Goal: Task Accomplishment & Management: Manage account settings

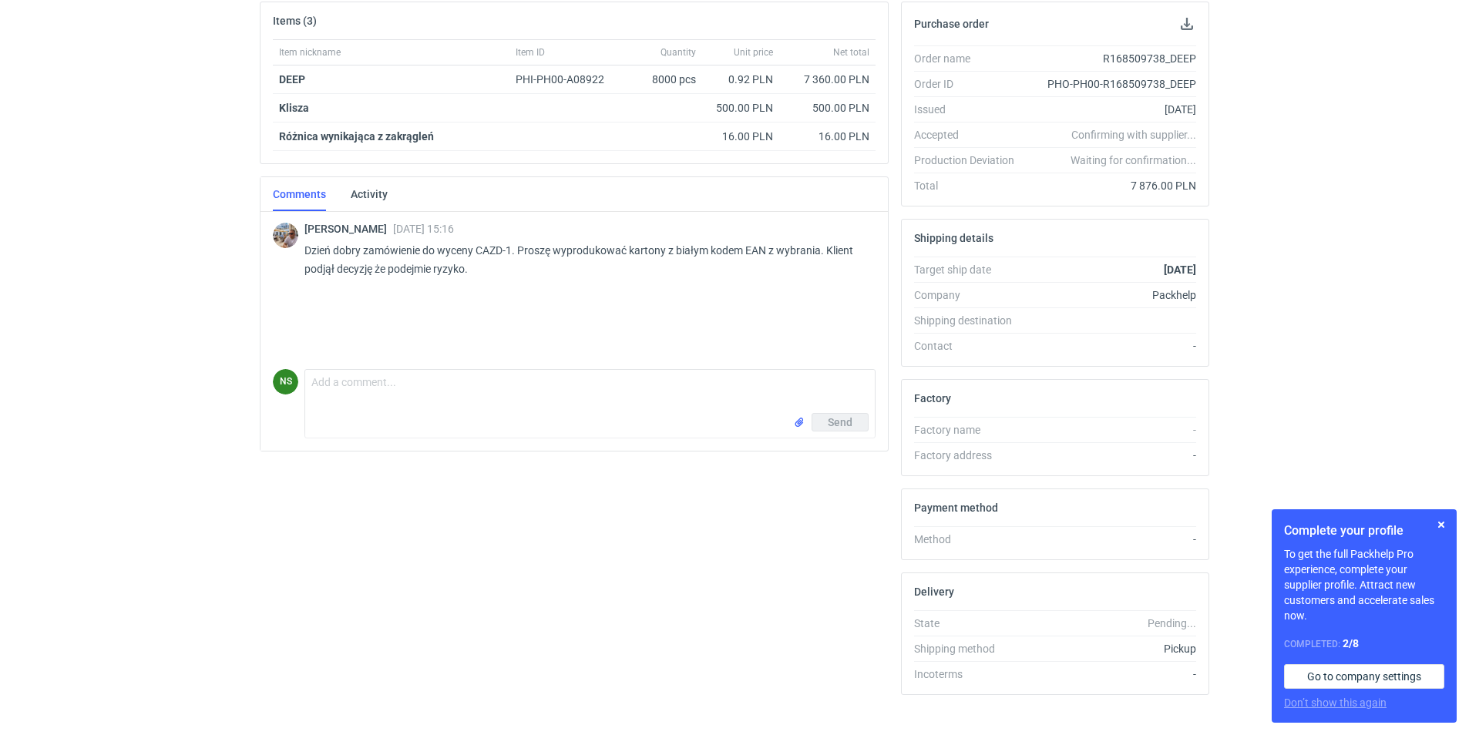
scroll to position [255, 0]
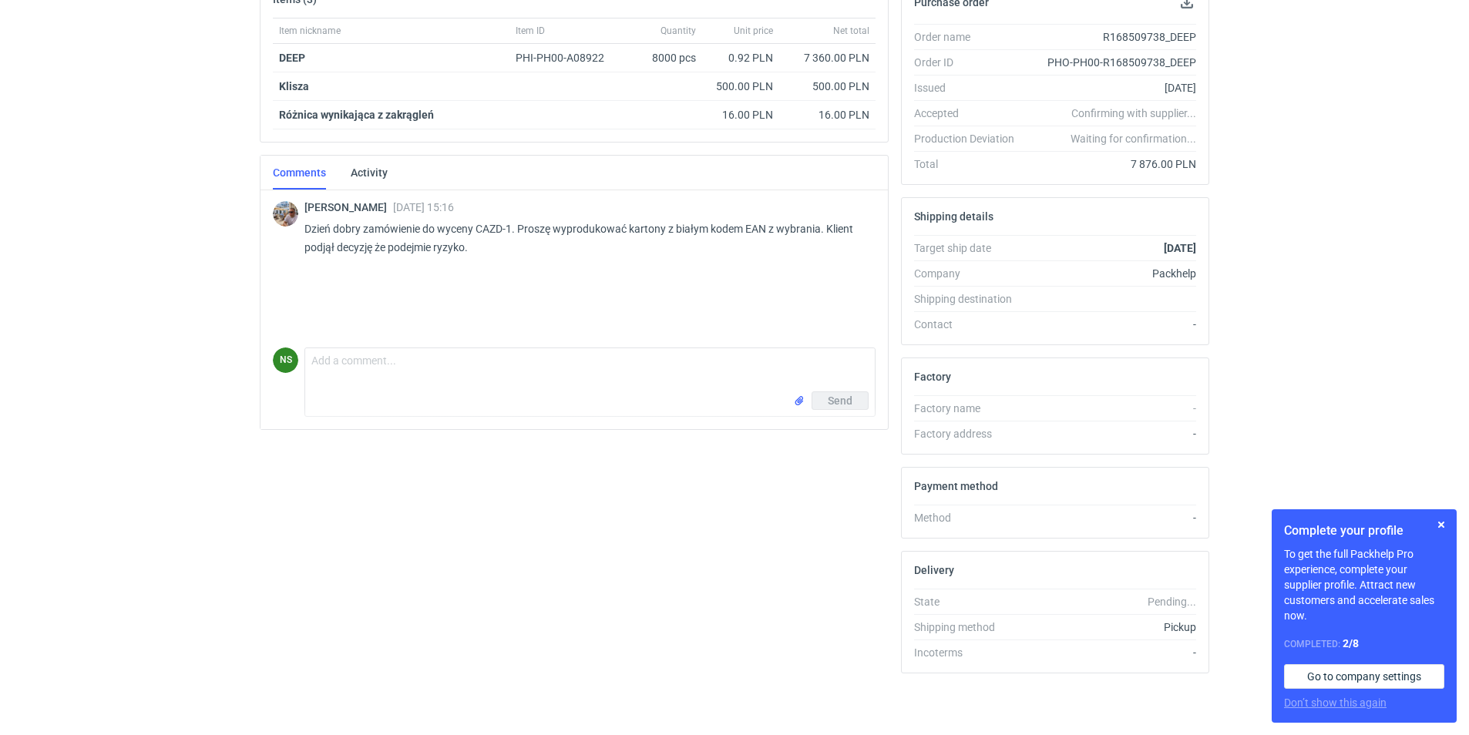
click at [488, 223] on p "Dzień dobry zamówienie do wyceny CAZD-1. Proszę wyprodukować kartony z białym k…" at bounding box center [583, 238] width 559 height 37
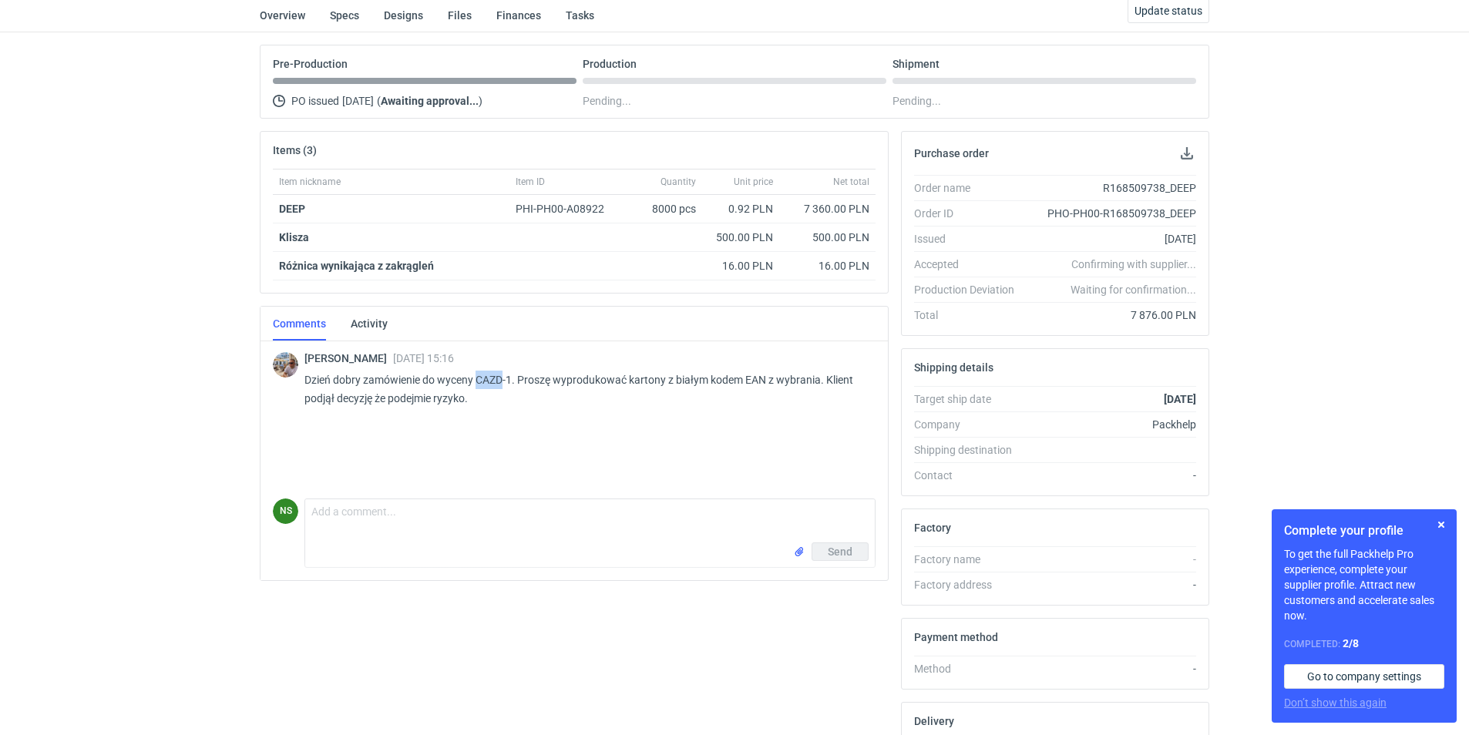
scroll to position [0, 0]
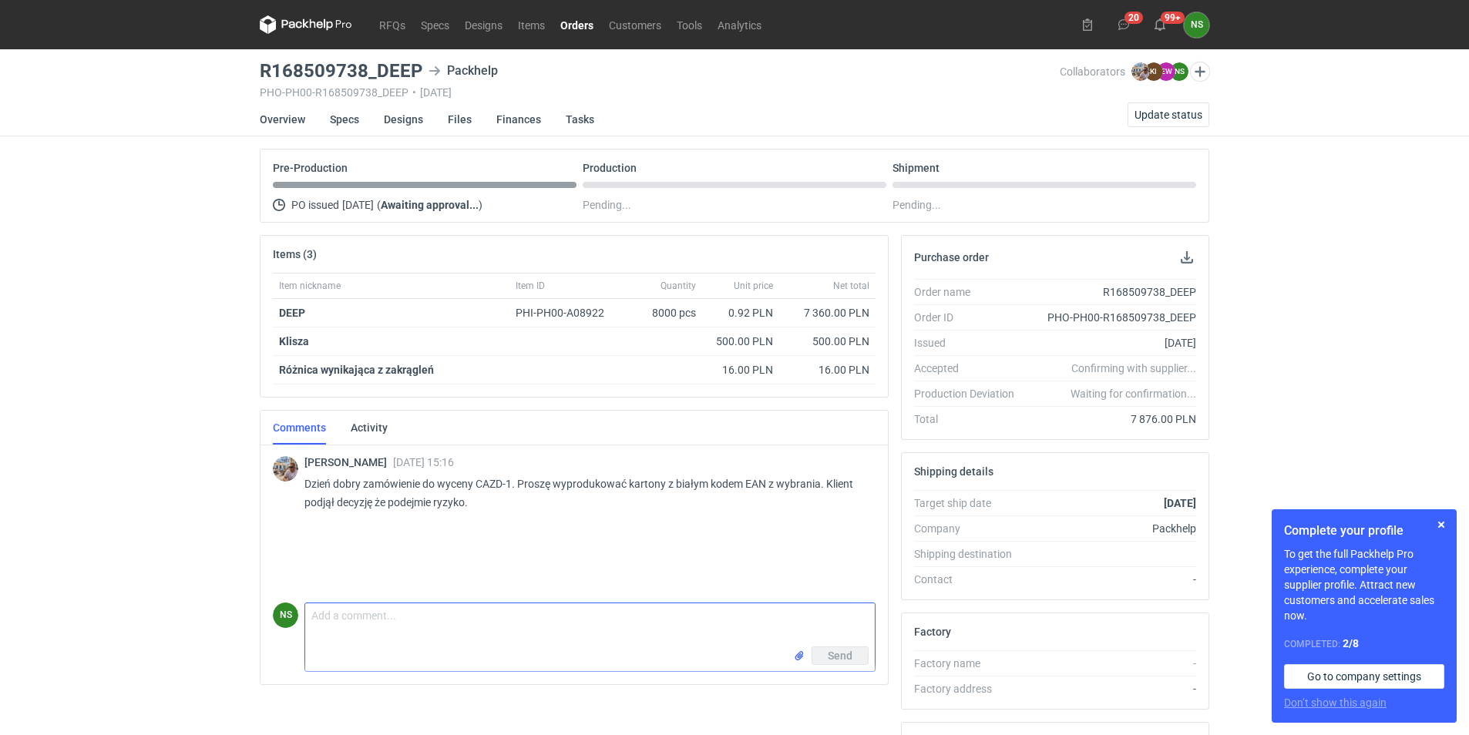
click at [403, 624] on textarea "Comment message" at bounding box center [589, 624] width 569 height 43
click at [555, 620] on textarea "Panie Michale, postaramy sie jeszcze dzis podesłac plik do akceptu :) pozdrawiam" at bounding box center [589, 624] width 569 height 43
click at [579, 610] on textarea "Panie Michale, postaramy sie jeszcze dzis podesłać plik do akceptu :) pozdrawiam" at bounding box center [589, 624] width 569 height 43
type textarea "Panie Michale, postaramy sie jeszcze dzis podesłać plik z tą wersją grafiki do …"
click at [828, 653] on span "Send" at bounding box center [840, 655] width 25 height 11
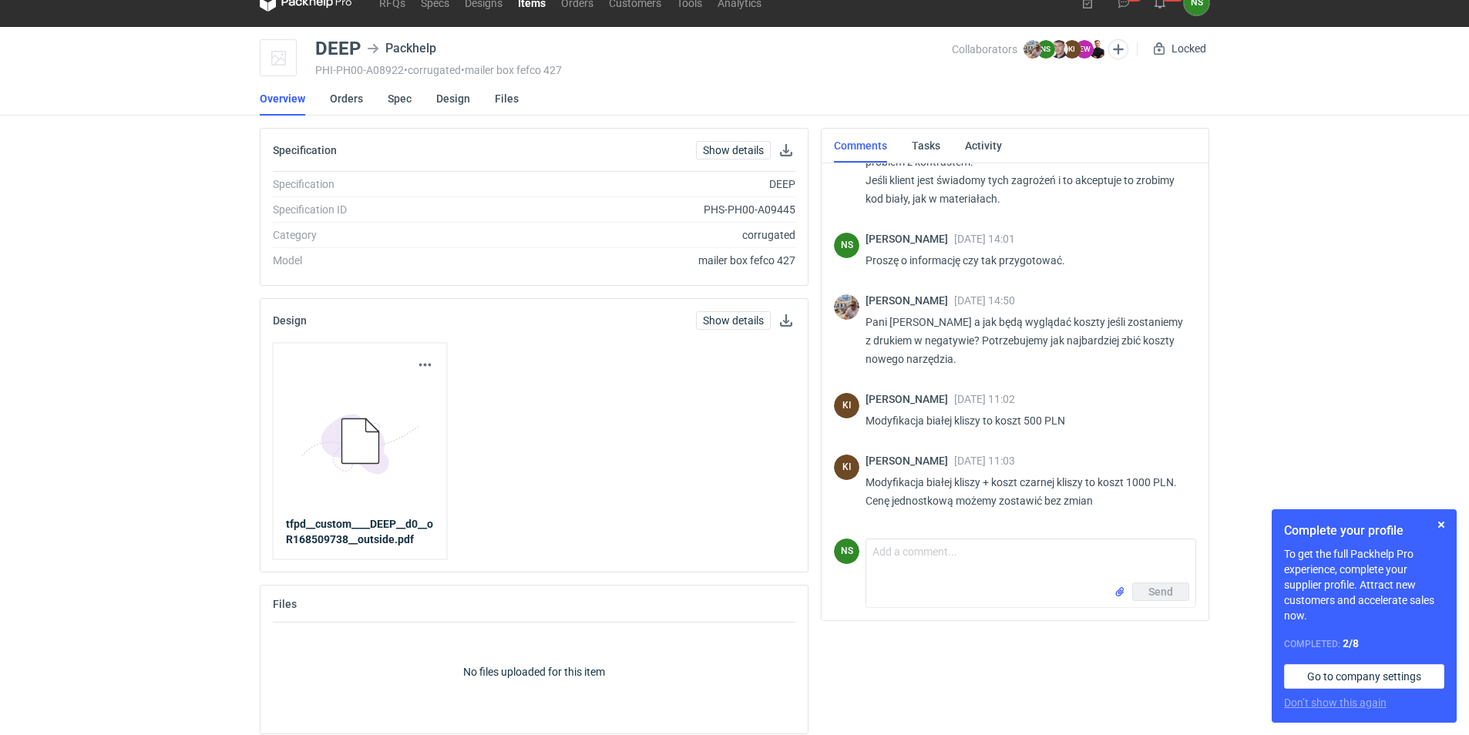
scroll to position [35, 0]
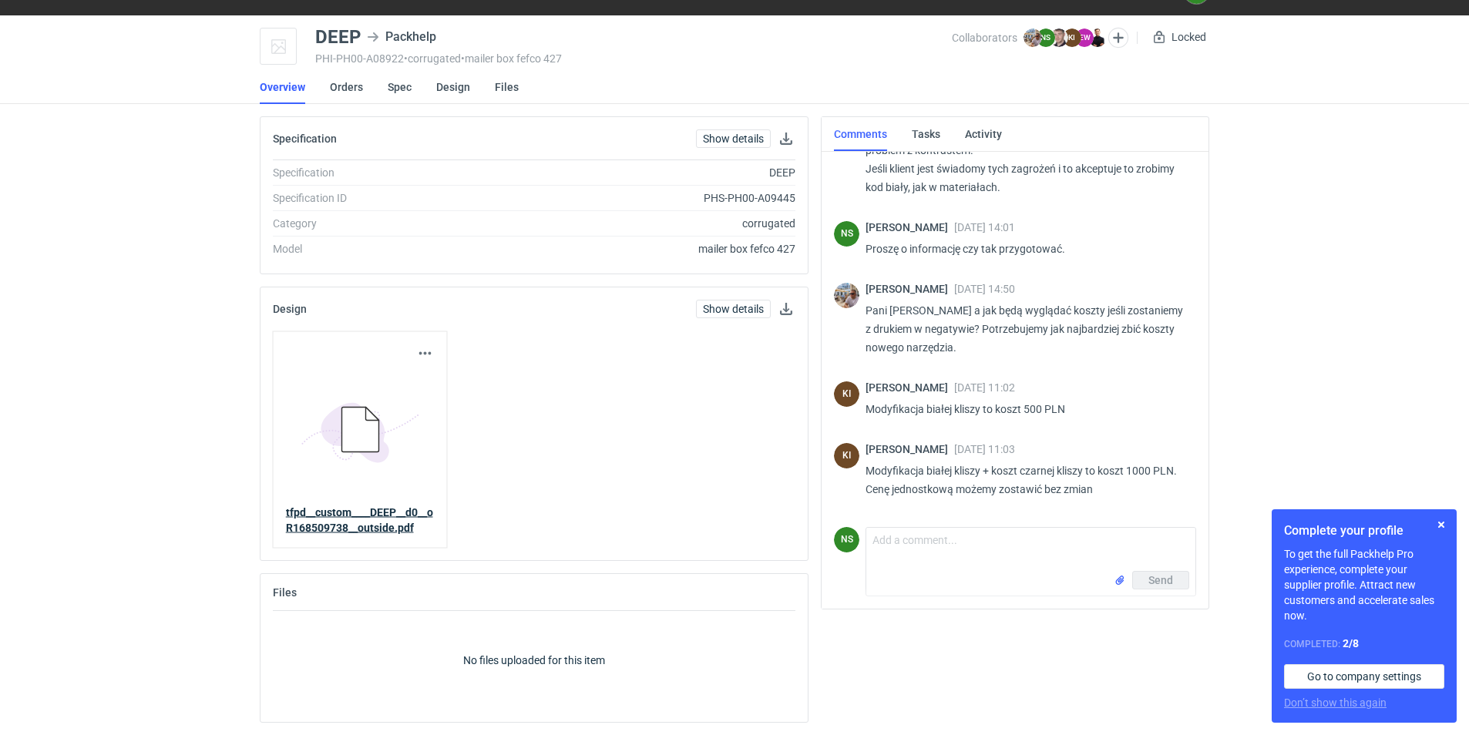
click at [374, 512] on strong "tfpd__custom____DEEP__d0__oR168509738__outside.pdf" at bounding box center [359, 520] width 147 height 28
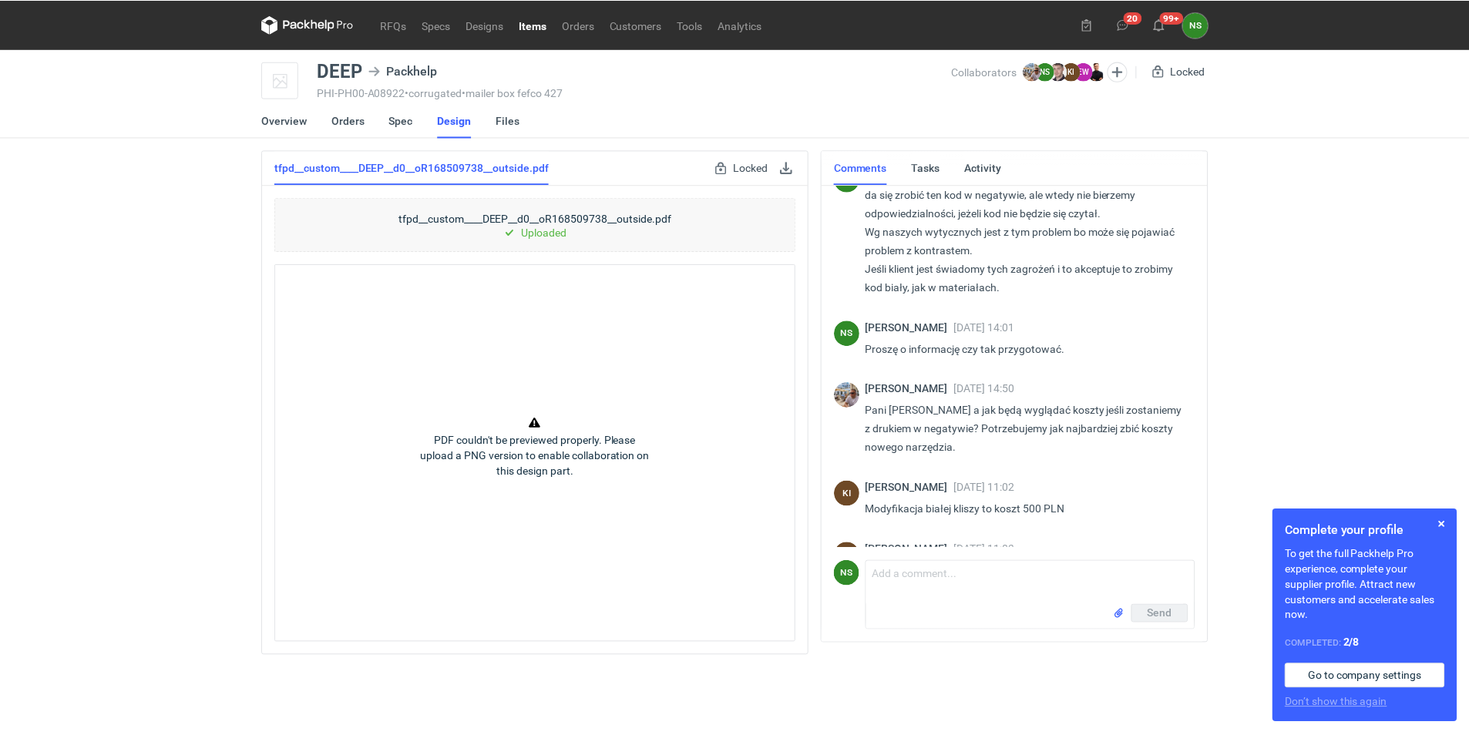
scroll to position [1355, 0]
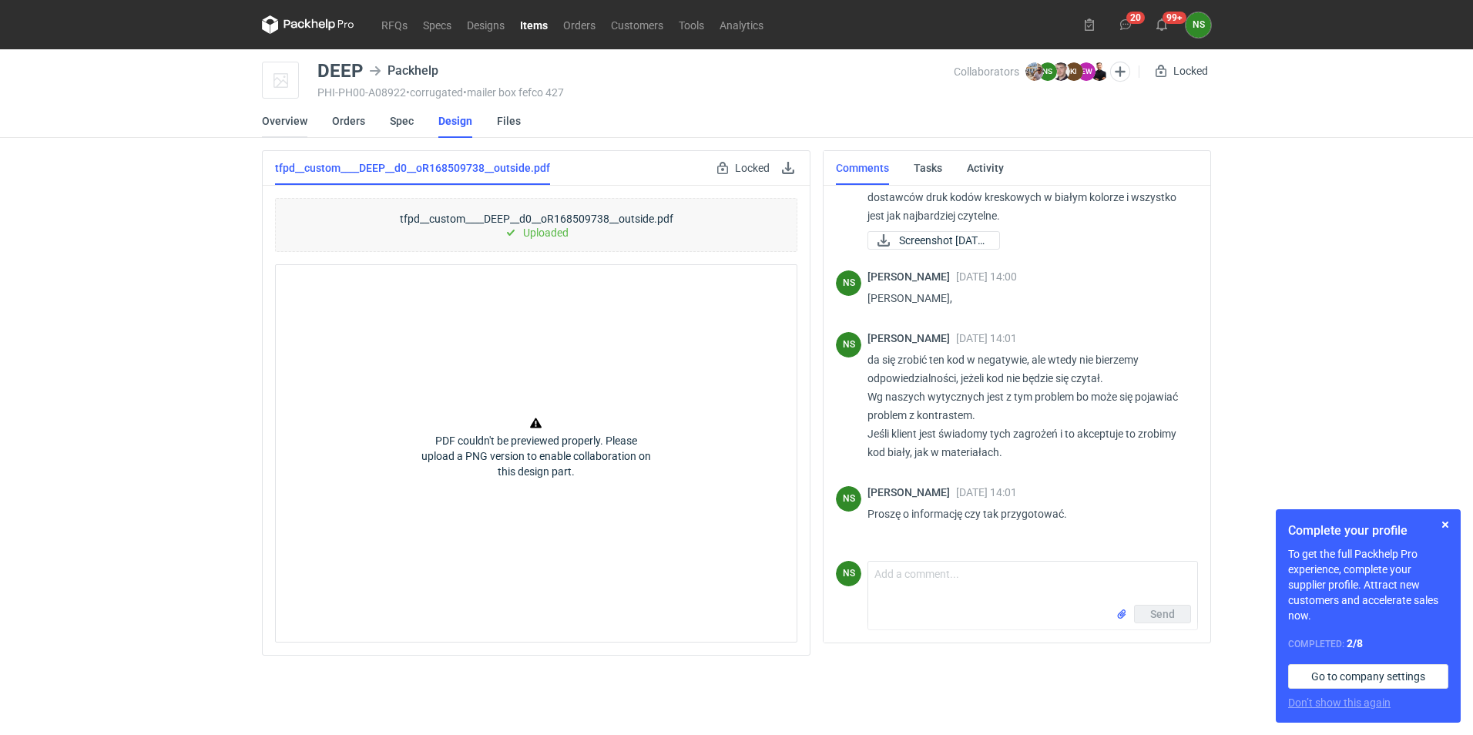
click at [277, 126] on link "Overview" at bounding box center [284, 121] width 45 height 34
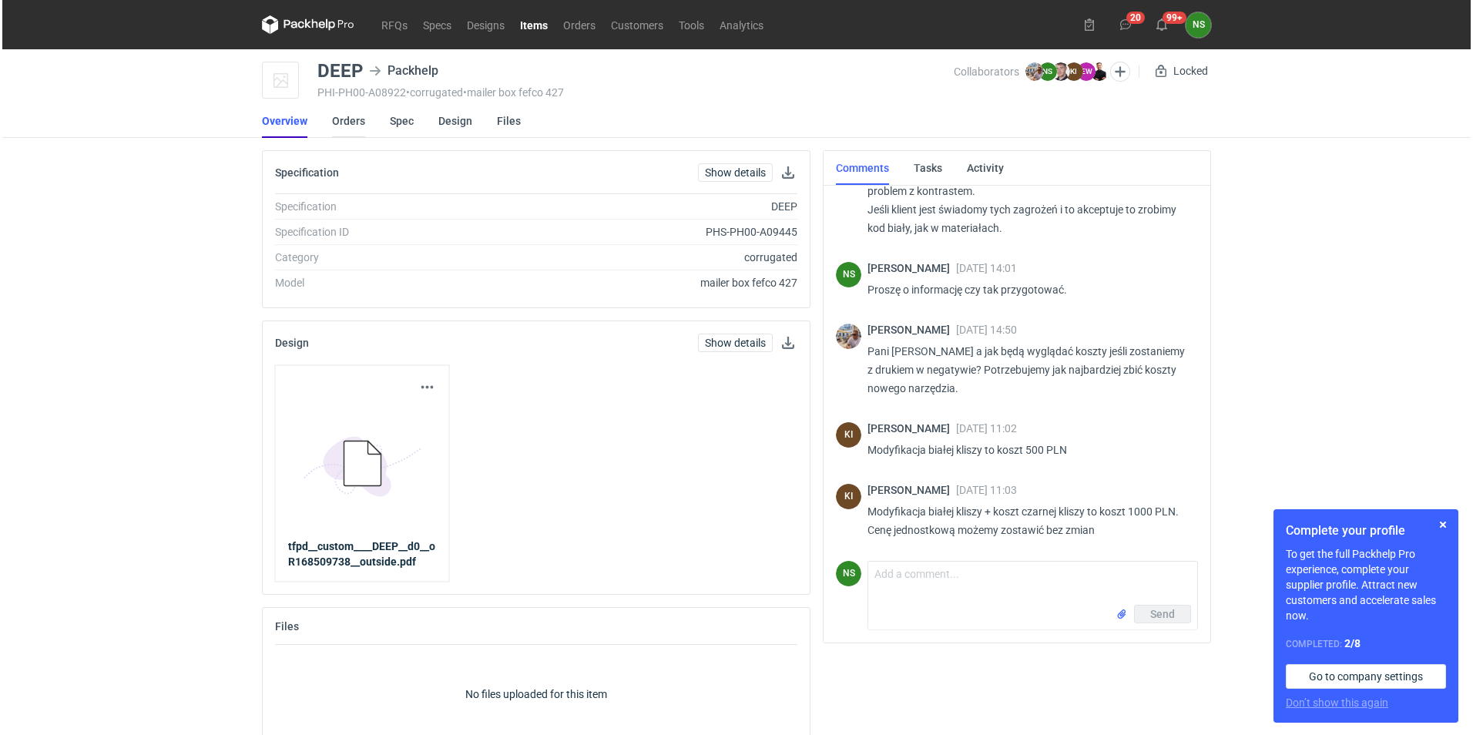
scroll to position [1586, 0]
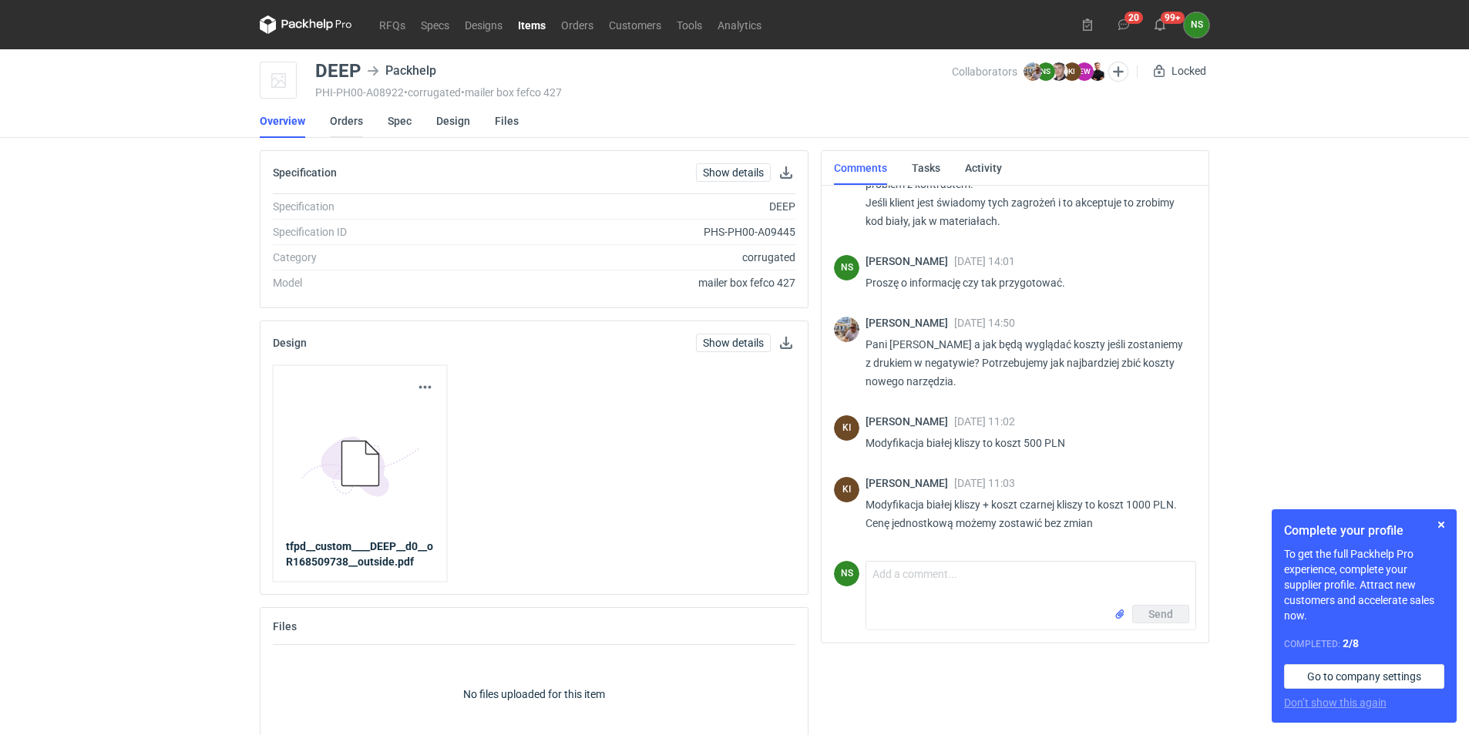
click at [346, 115] on link "Orders" at bounding box center [346, 121] width 33 height 34
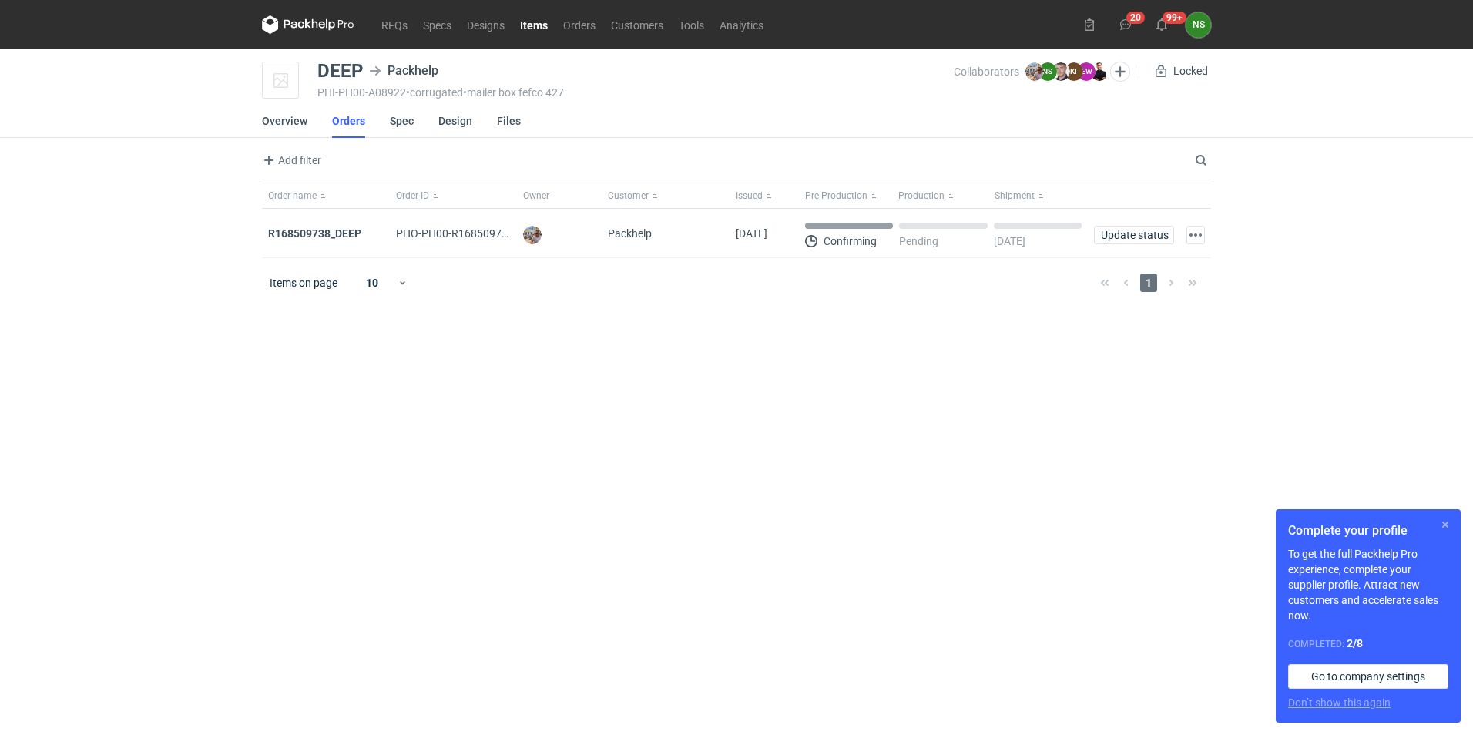
click at [1447, 525] on button "button" at bounding box center [1445, 525] width 18 height 18
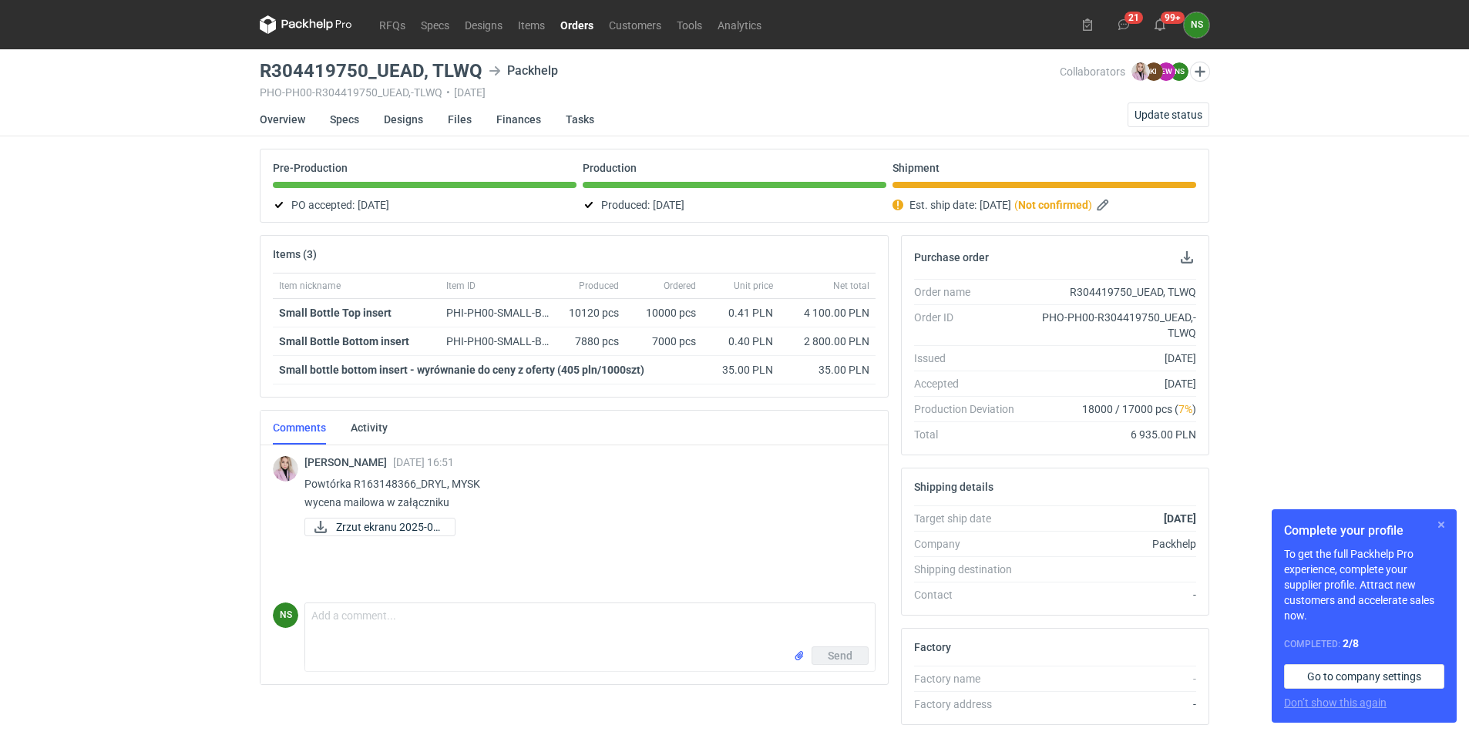
click at [1442, 520] on button "button" at bounding box center [1441, 525] width 18 height 18
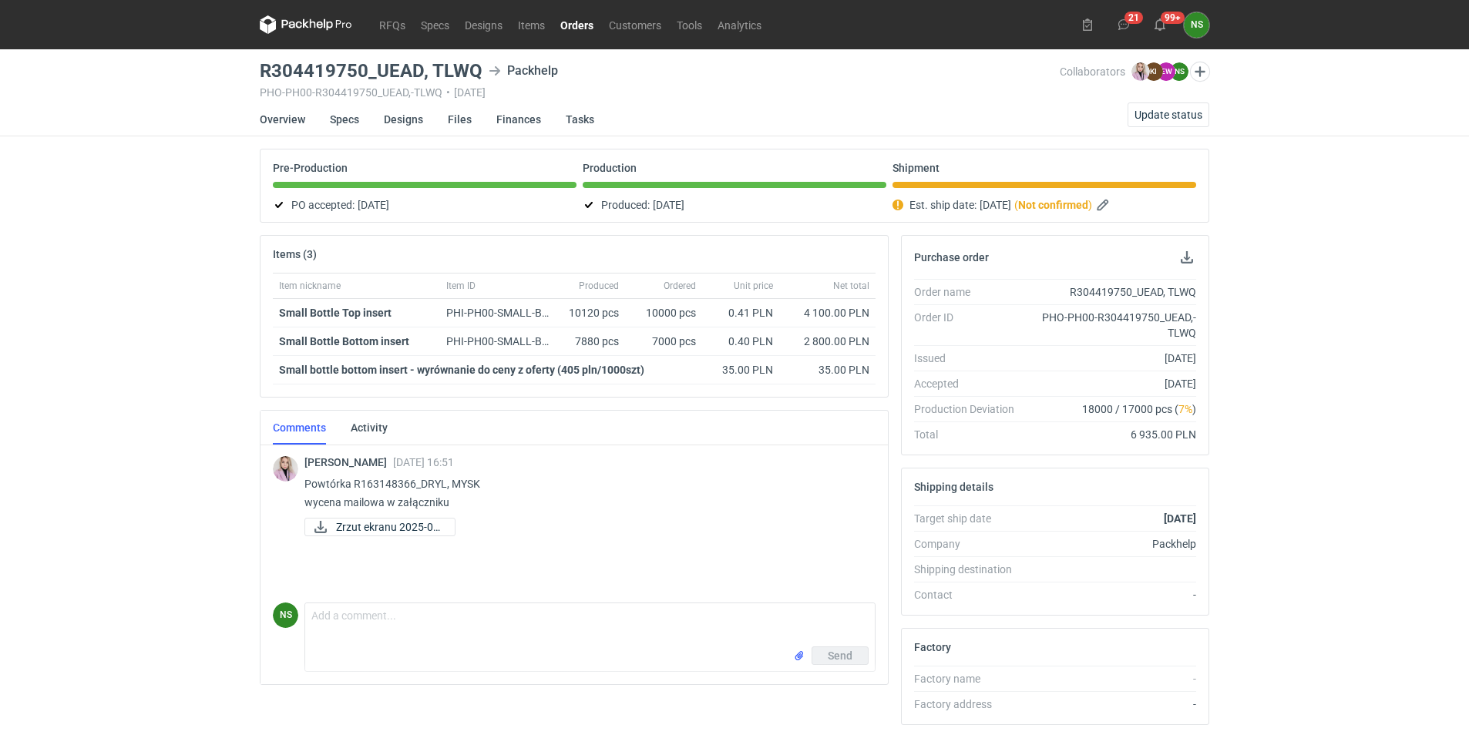
click at [300, 62] on h3 "R304419750_UEAD, TLWQ" at bounding box center [371, 71] width 223 height 18
drag, startPoint x: 300, startPoint y: 62, endPoint x: 311, endPoint y: 79, distance: 20.7
click at [310, 79] on h3 "R304419750_UEAD, TLWQ" at bounding box center [371, 71] width 223 height 18
drag, startPoint x: 258, startPoint y: 65, endPoint x: 364, endPoint y: 69, distance: 106.4
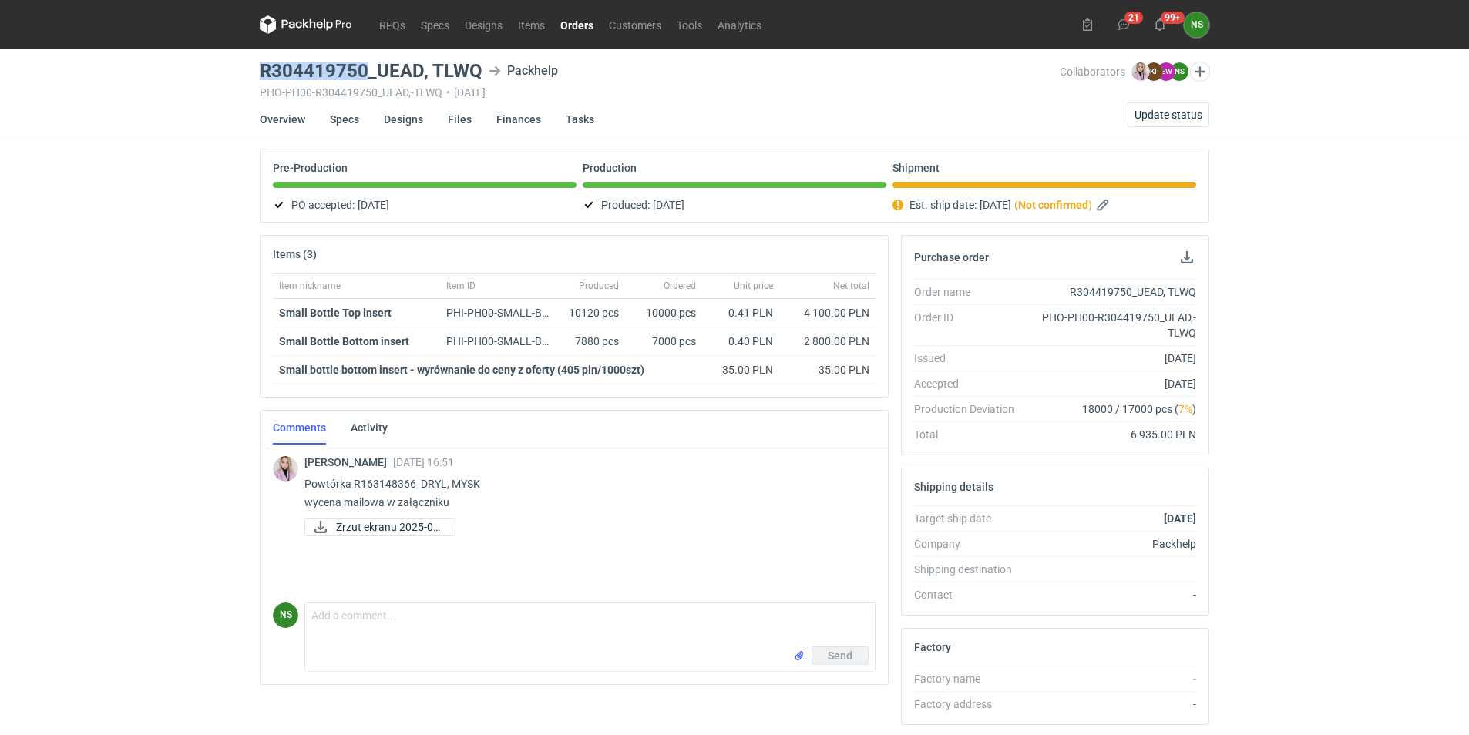
click at [364, 69] on main "R304419750_UEAD, TLWQ Packhelp PHO-PH00-R304419750_UEAD,-TLWQ • 18/08/2025 Coll…" at bounding box center [735, 527] width 962 height 956
copy h3 "R304419750"
click at [1147, 109] on span "Update status" at bounding box center [1168, 114] width 68 height 11
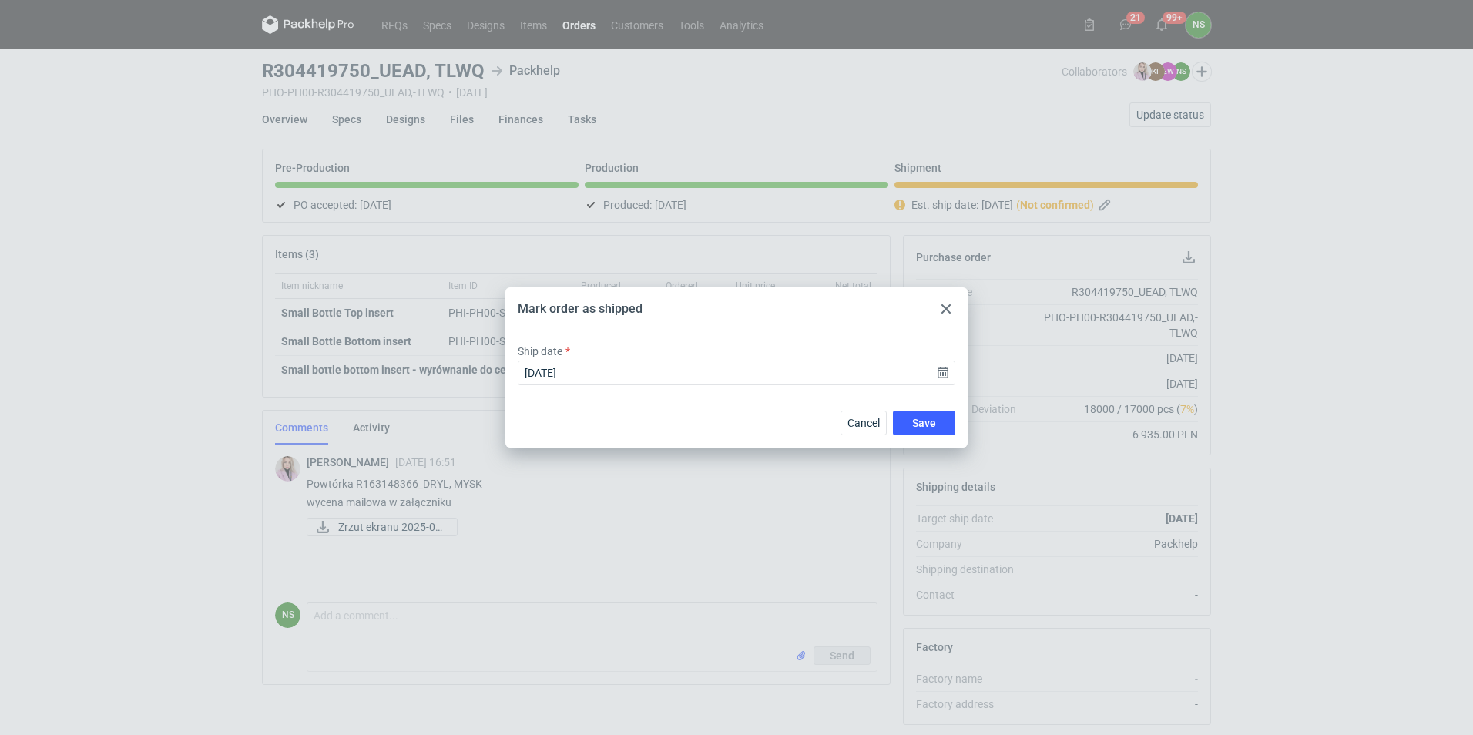
click at [949, 307] on use at bounding box center [946, 308] width 9 height 9
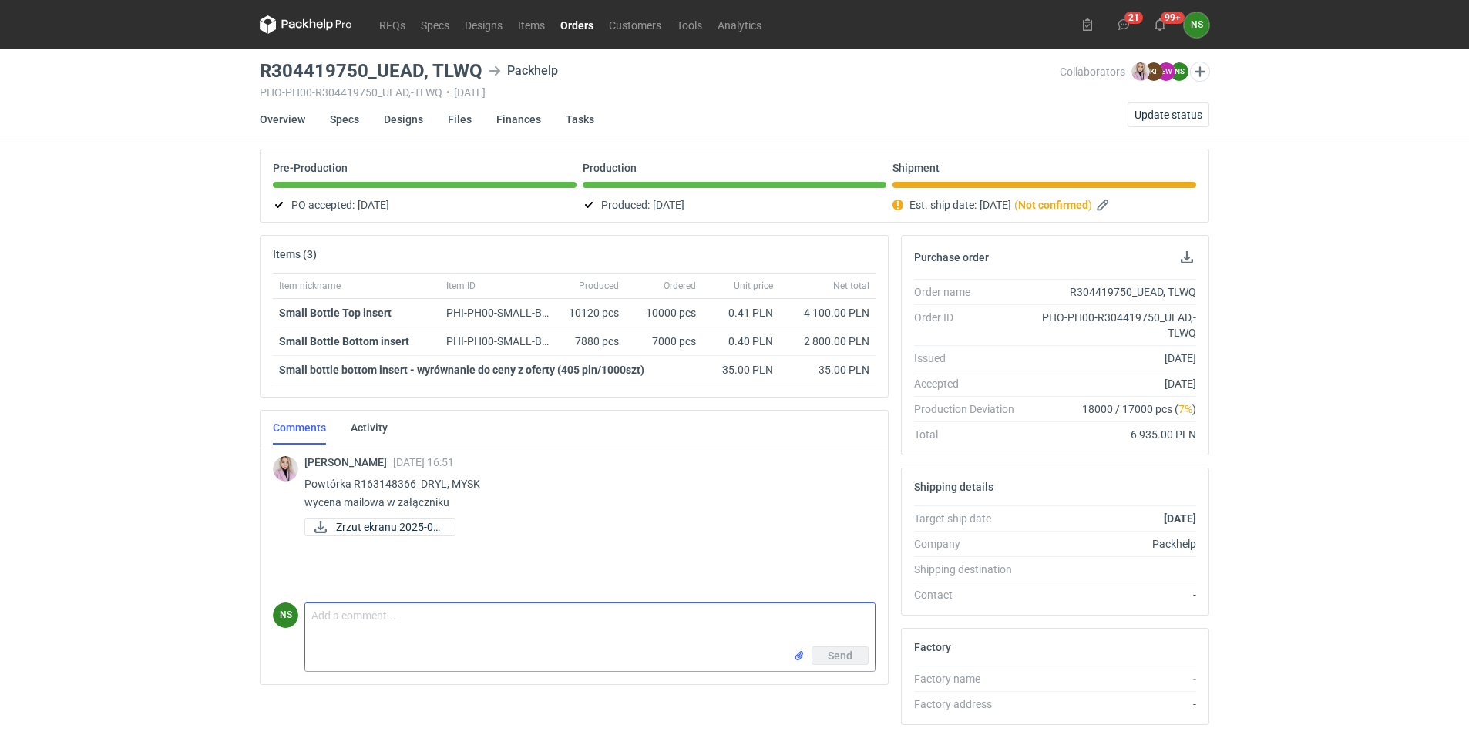
drag, startPoint x: 391, startPoint y: 623, endPoint x: 391, endPoint y: 592, distance: 31.6
click at [391, 623] on textarea "Comment message" at bounding box center [589, 624] width 569 height 43
drag, startPoint x: 381, startPoint y: 616, endPoint x: 389, endPoint y: 616, distance: 8.5
click at [381, 615] on textarea "dzień dobry, nakiedy planowany jest odbiór tego zamówienia? :)" at bounding box center [589, 624] width 569 height 43
click at [708, 623] on textarea "dzień dobry, na kiedy planowany jest odbiór tego zamówienia? :)" at bounding box center [589, 624] width 569 height 43
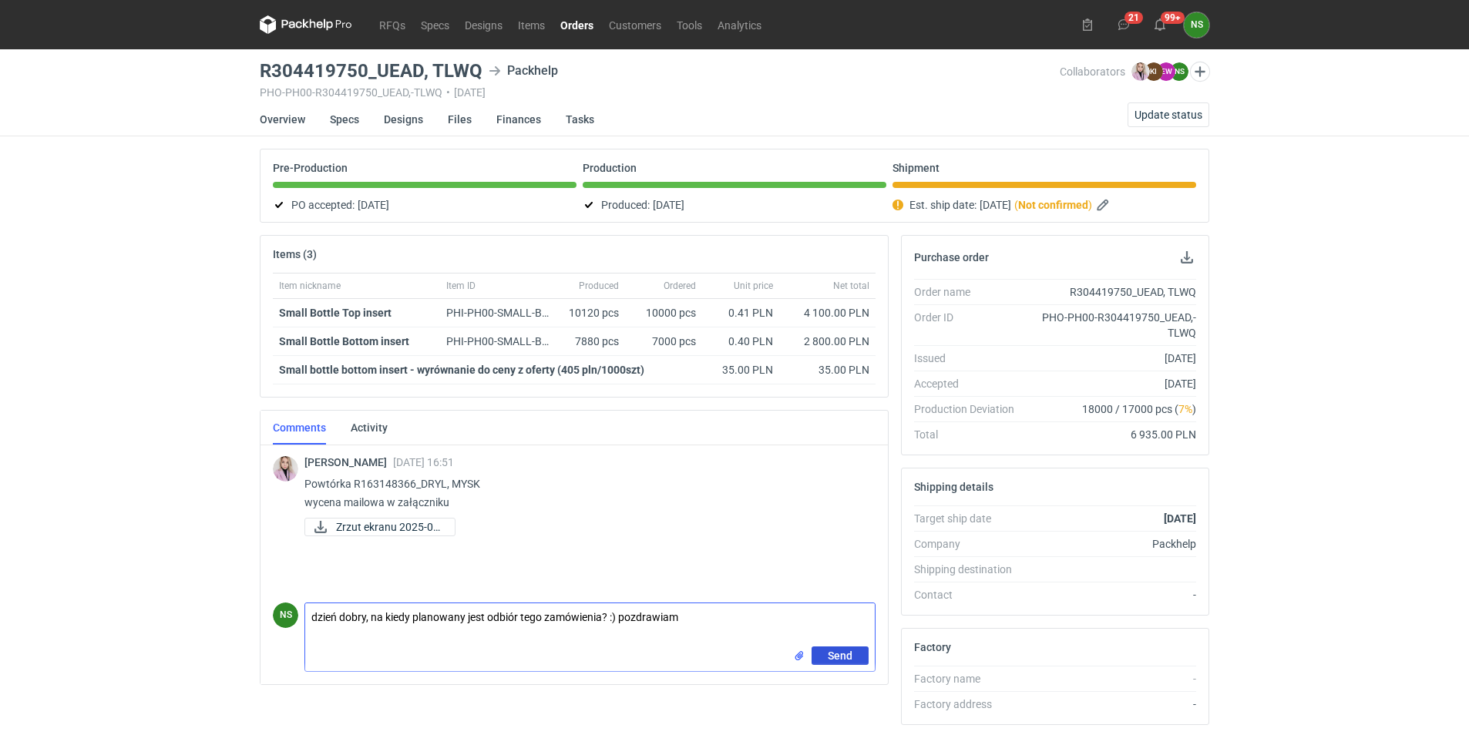
type textarea "dzień dobry, na kiedy planowany jest odbiór tego zamówienia? :) pozdrawiam"
click at [841, 653] on span "Send" at bounding box center [840, 655] width 25 height 11
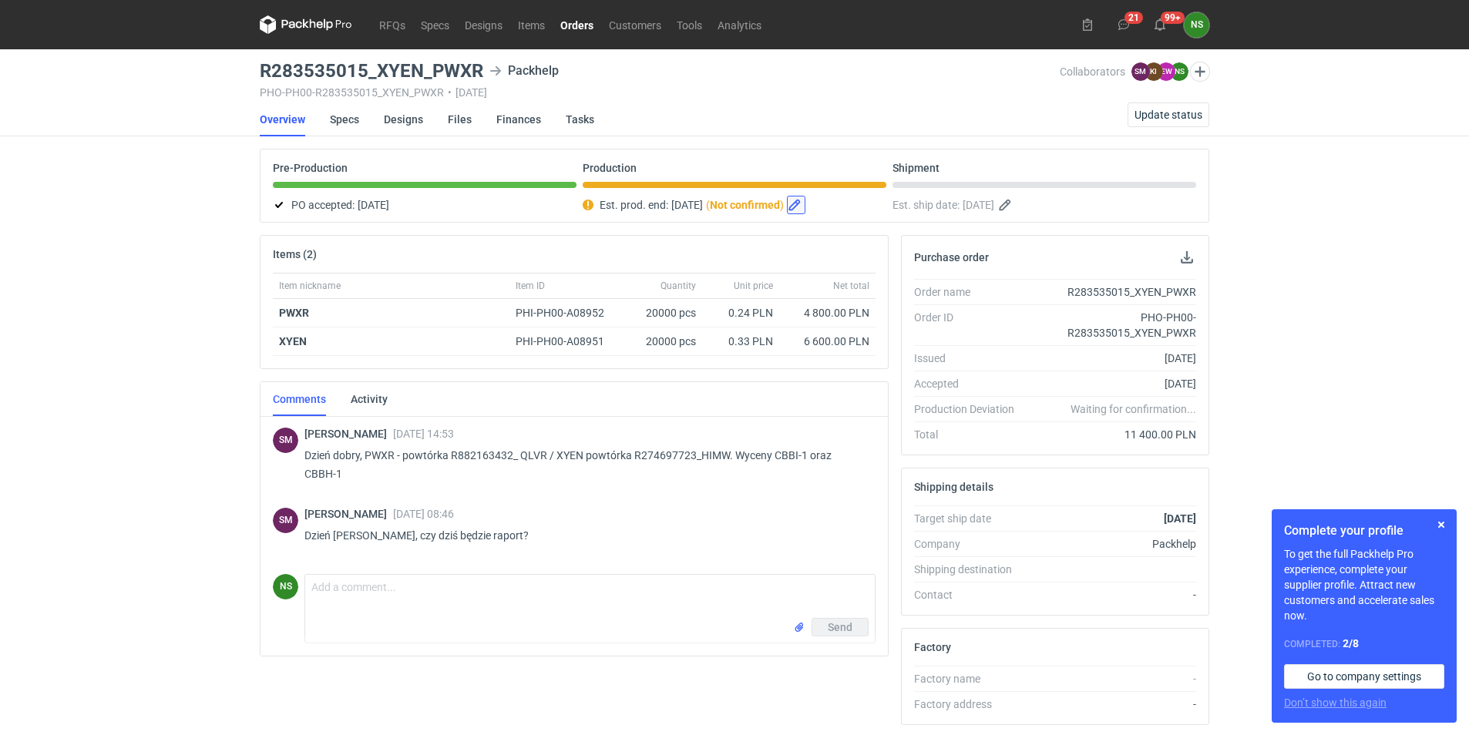
click at [805, 205] on button "button" at bounding box center [796, 205] width 18 height 18
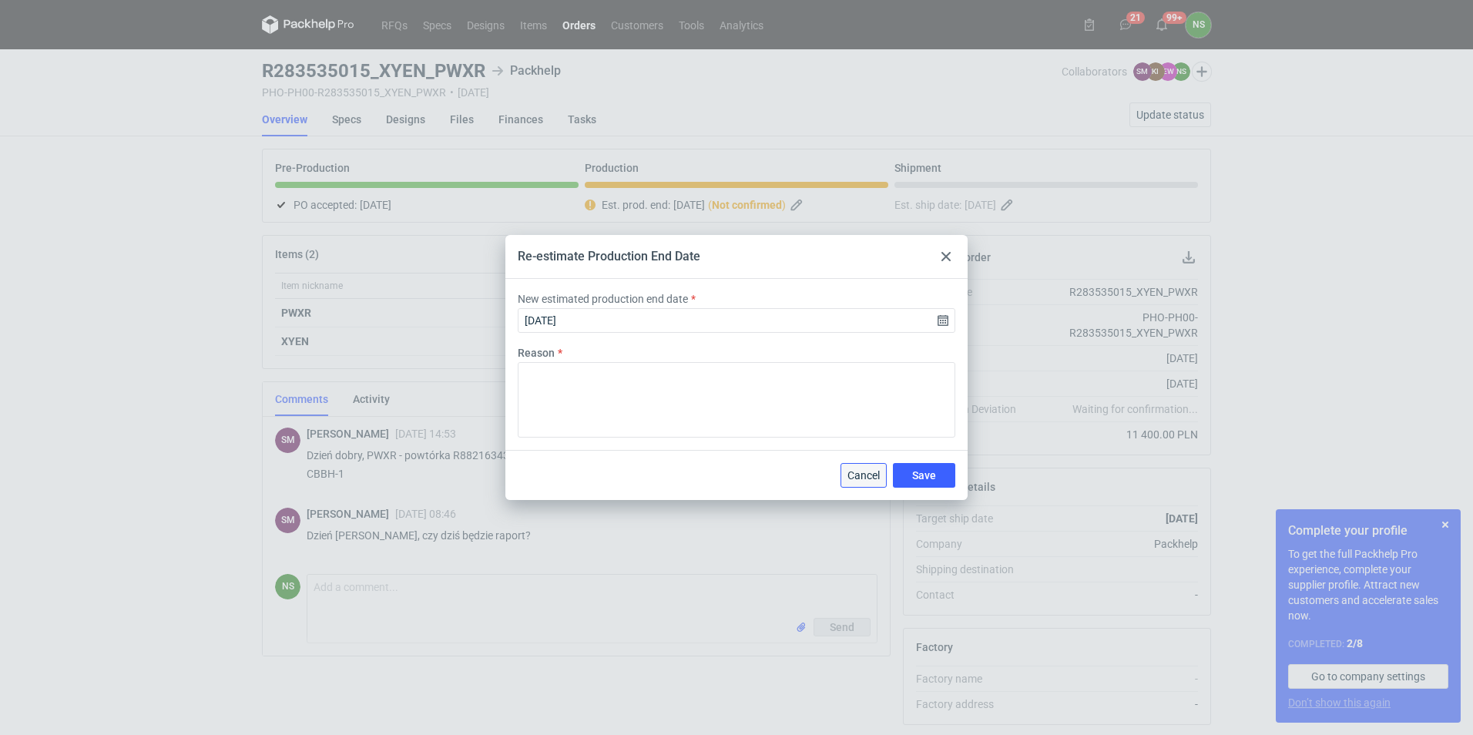
click at [872, 481] on span "Cancel" at bounding box center [864, 475] width 32 height 11
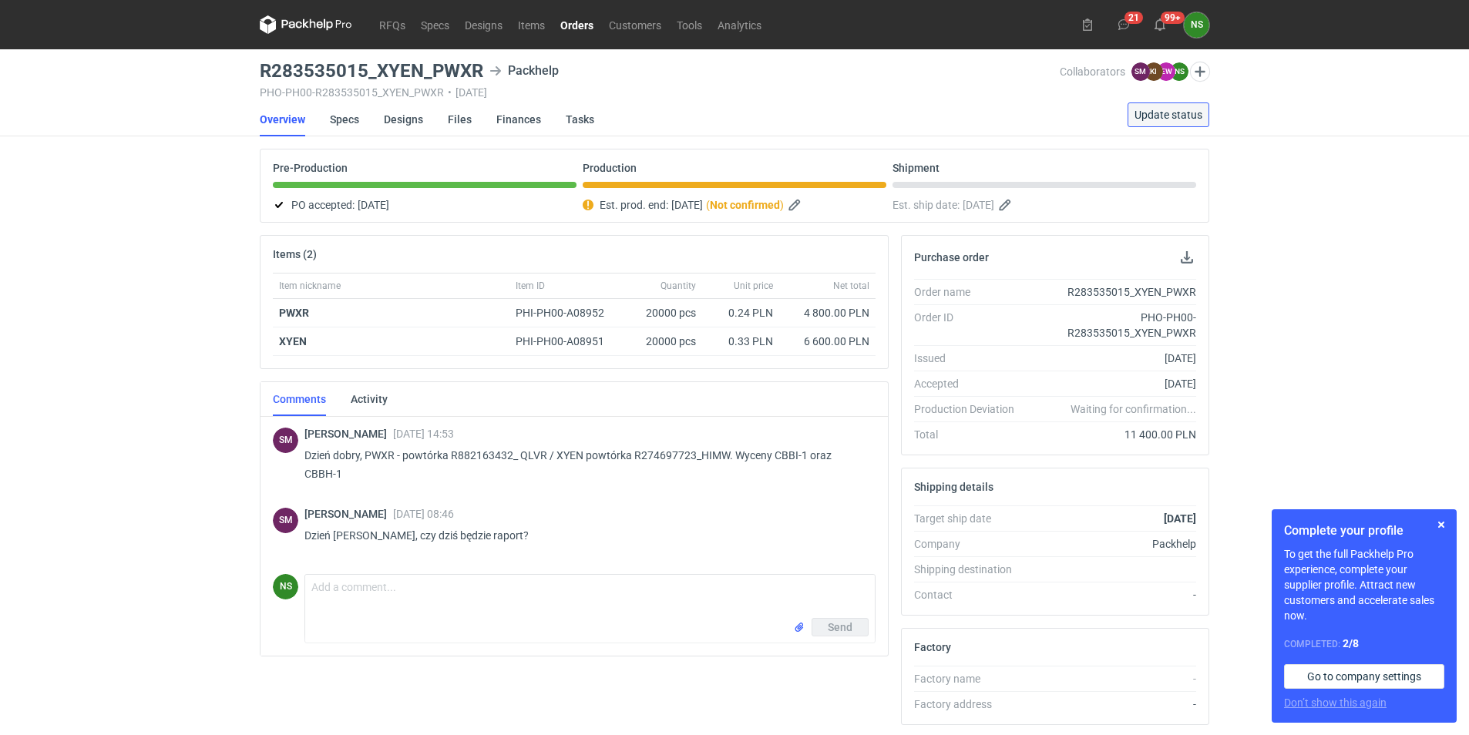
click at [1155, 113] on span "Update status" at bounding box center [1168, 114] width 68 height 11
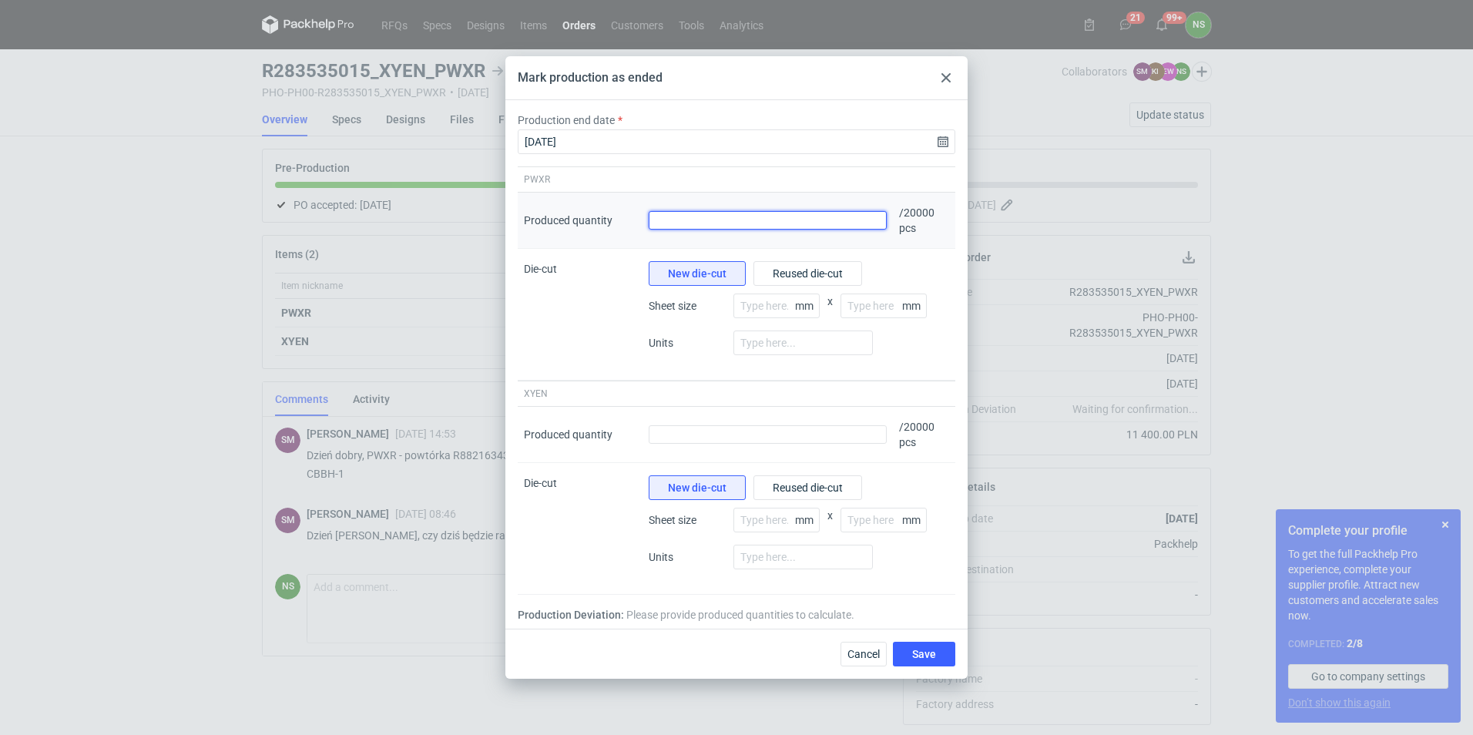
click at [710, 223] on input "Produced quantity" at bounding box center [768, 220] width 238 height 18
drag, startPoint x: 671, startPoint y: 69, endPoint x: 867, endPoint y: 89, distance: 196.7
click at [867, 89] on div "Mark production as ended" at bounding box center [736, 78] width 462 height 44
click at [539, 170] on div "PWXR" at bounding box center [580, 179] width 125 height 25
click at [856, 656] on span "Cancel" at bounding box center [864, 654] width 32 height 11
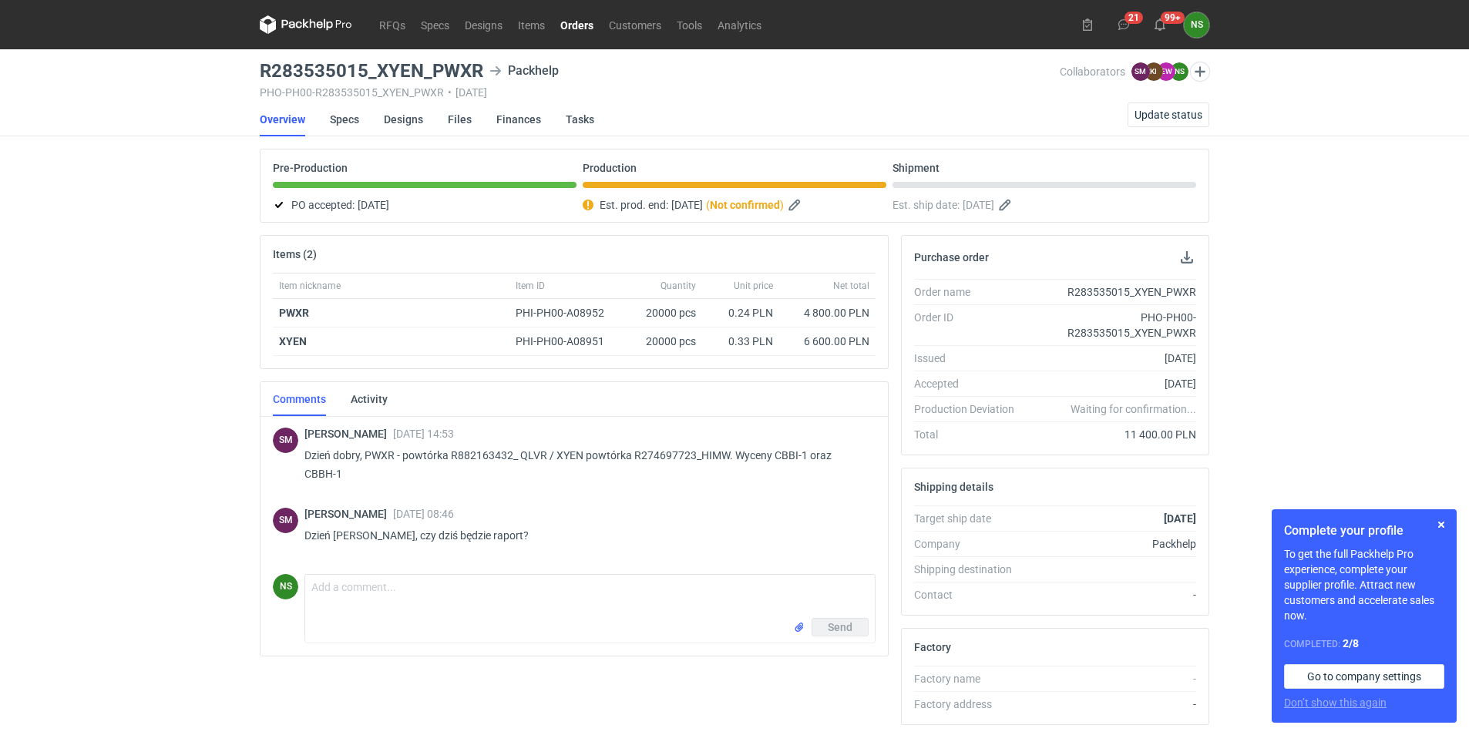
drag, startPoint x: 292, startPoint y: 313, endPoint x: 212, endPoint y: 350, distance: 88.3
click at [212, 350] on div "RFQs Specs Designs Items Orders Customers Tools Analytics 21 99+ NS Natalia Stę…" at bounding box center [734, 367] width 1469 height 735
click at [581, 314] on div "PHI-PH00-A08952" at bounding box center [567, 312] width 103 height 15
click at [304, 307] on strong "PWXR" at bounding box center [294, 313] width 30 height 12
drag, startPoint x: 311, startPoint y: 312, endPoint x: 277, endPoint y: 313, distance: 33.9
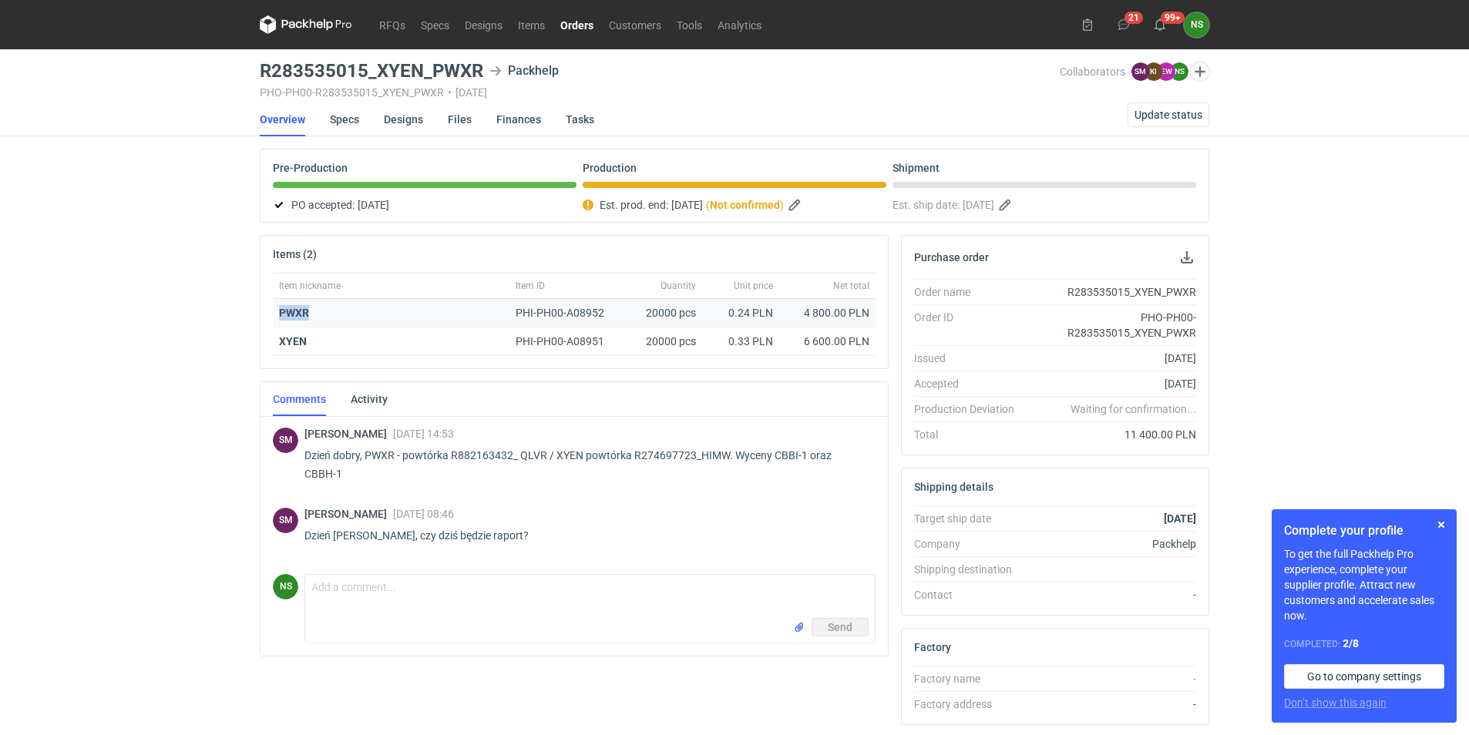
click at [277, 313] on div "PWXR" at bounding box center [391, 313] width 237 height 29
click at [1183, 115] on span "Update status" at bounding box center [1168, 114] width 68 height 11
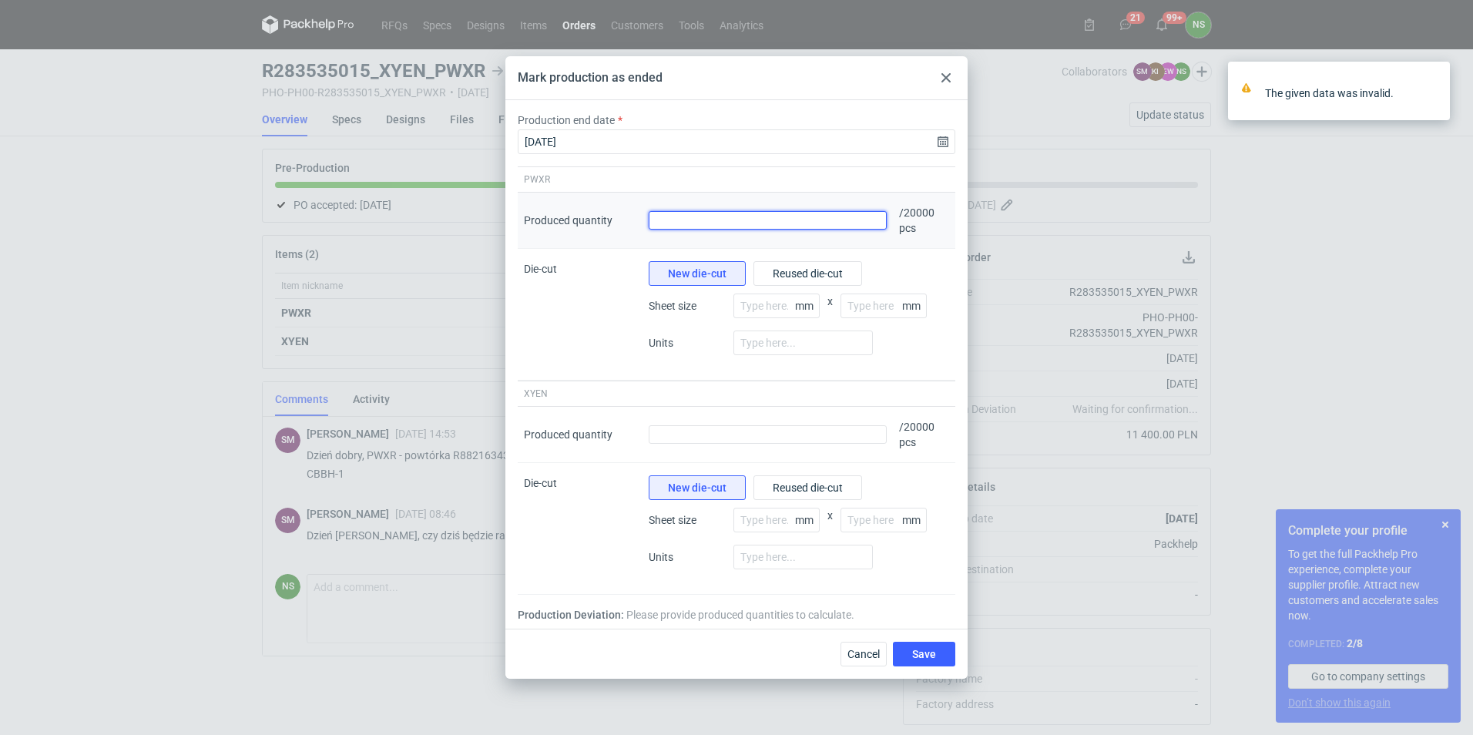
click at [682, 221] on input "Produced quantity" at bounding box center [768, 220] width 238 height 18
paste input "19962"
type input "19962"
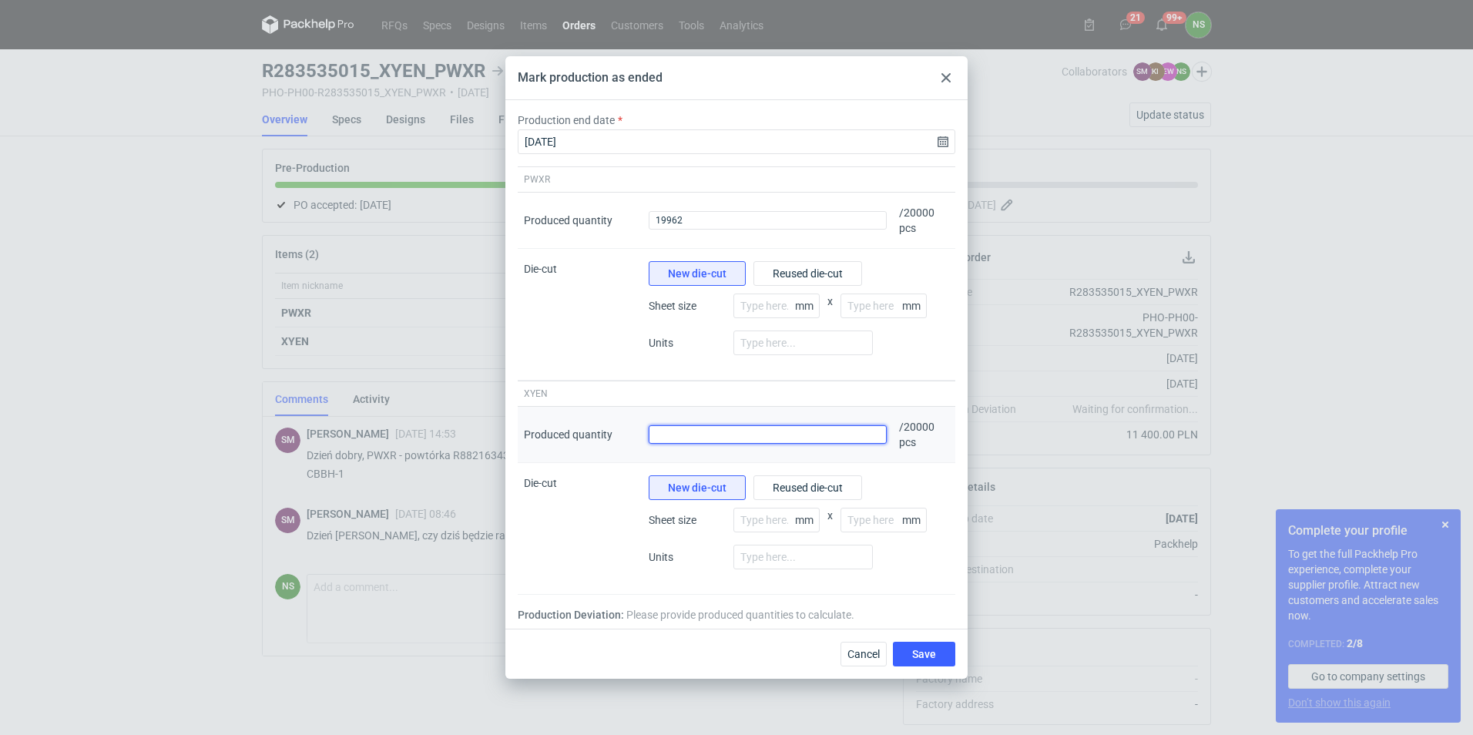
click at [690, 438] on input "Produced quantity" at bounding box center [768, 434] width 238 height 18
paste input "20172"
type input "20172"
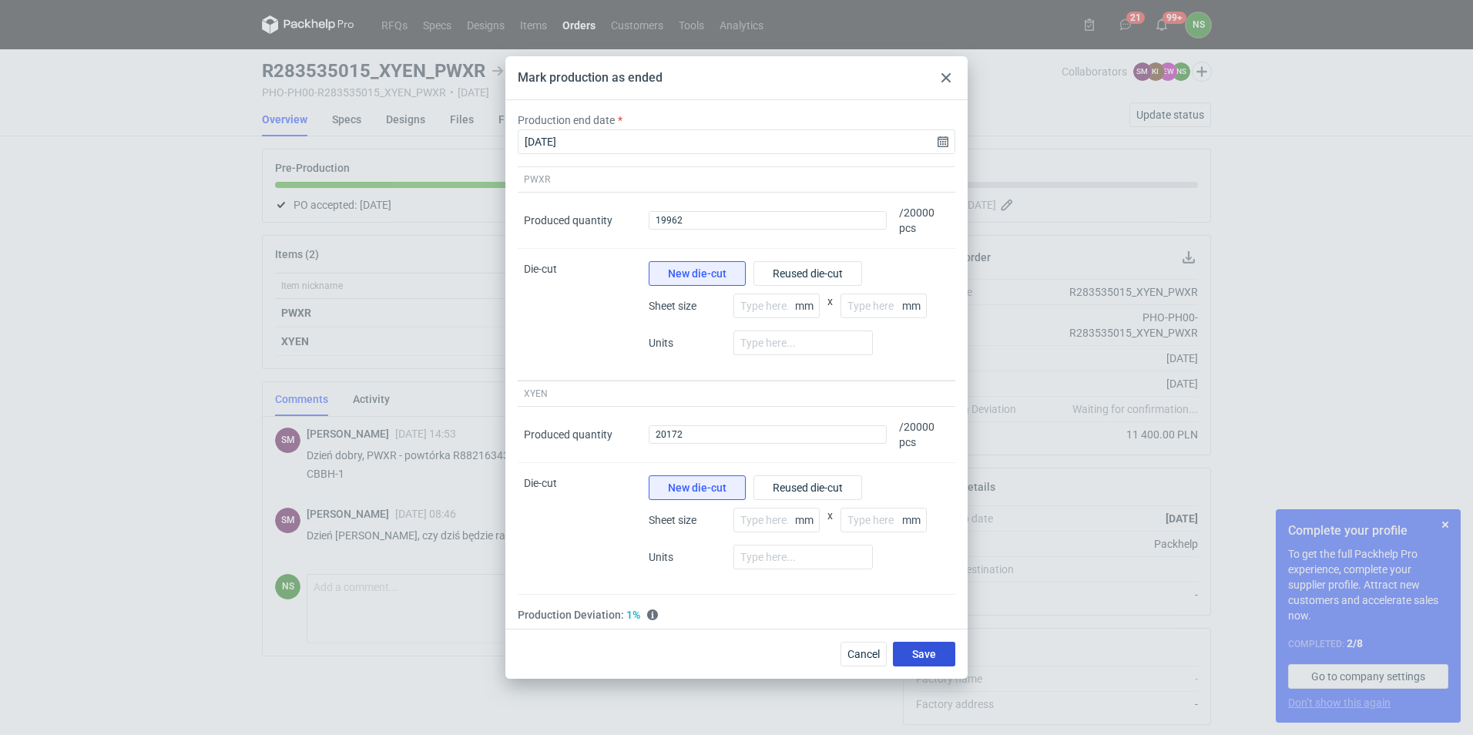
click at [914, 656] on span "Save" at bounding box center [924, 654] width 24 height 11
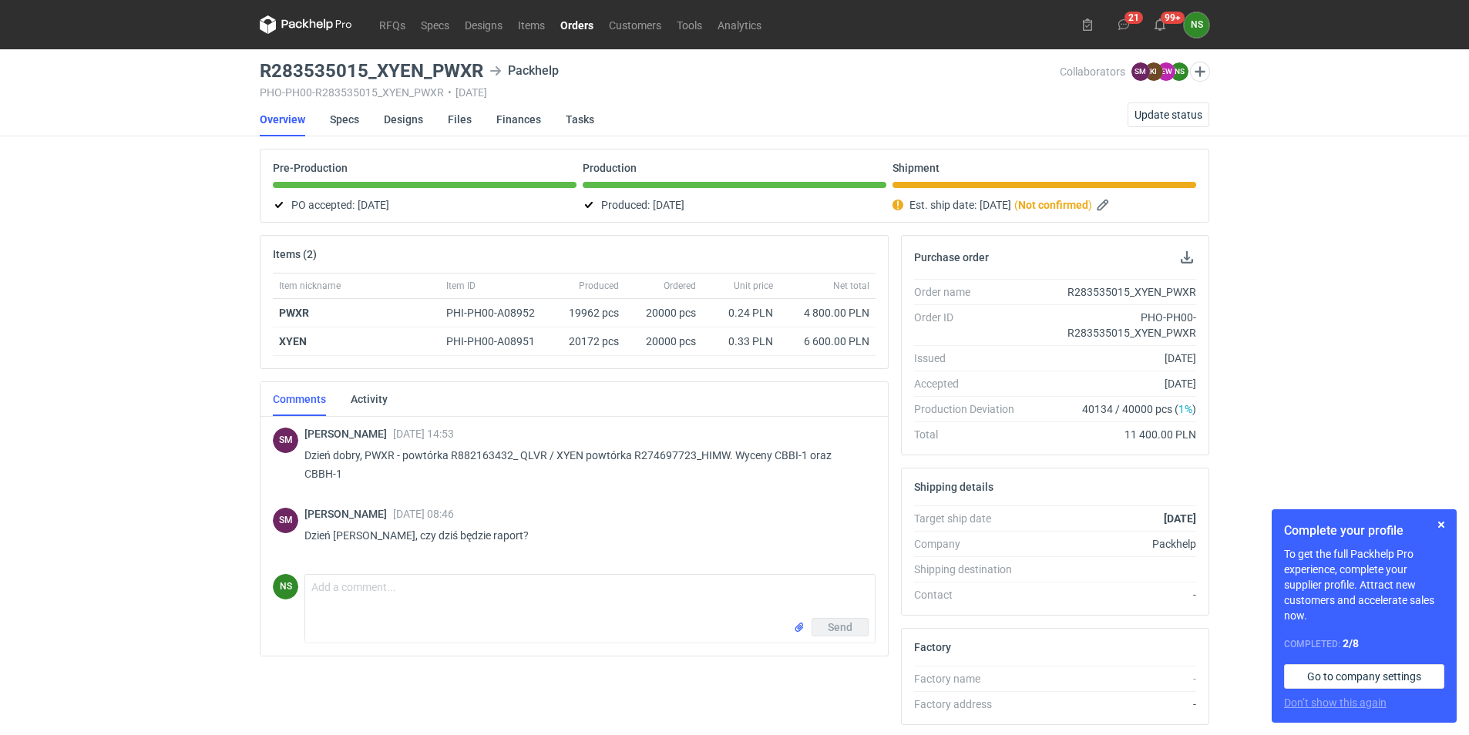
click at [576, 17] on link "Orders" at bounding box center [576, 24] width 49 height 18
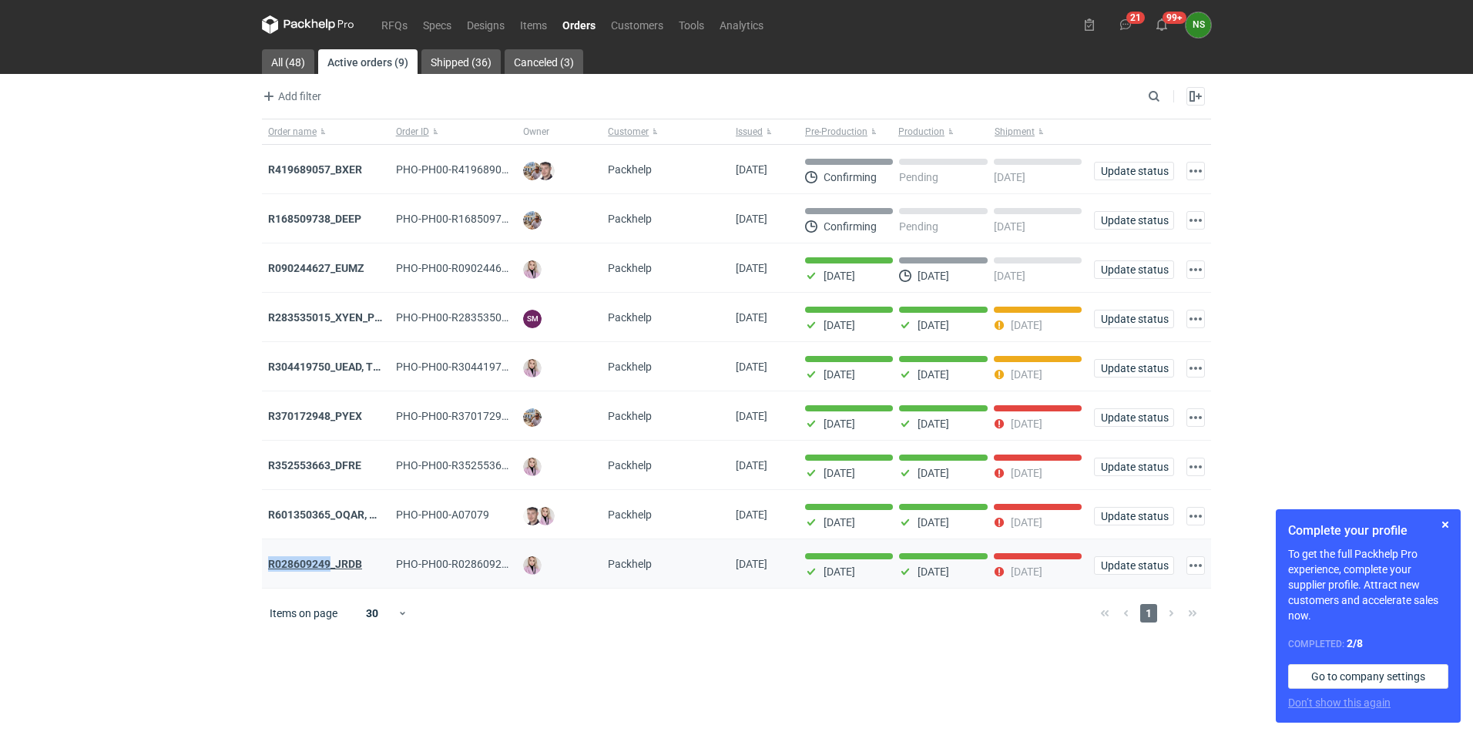
drag, startPoint x: 267, startPoint y: 569, endPoint x: 330, endPoint y: 568, distance: 63.2
click at [330, 568] on div "R028609249_JRDB" at bounding box center [326, 563] width 128 height 49
copy strong "R028609249"
click at [1134, 571] on span "Update status" at bounding box center [1134, 565] width 66 height 11
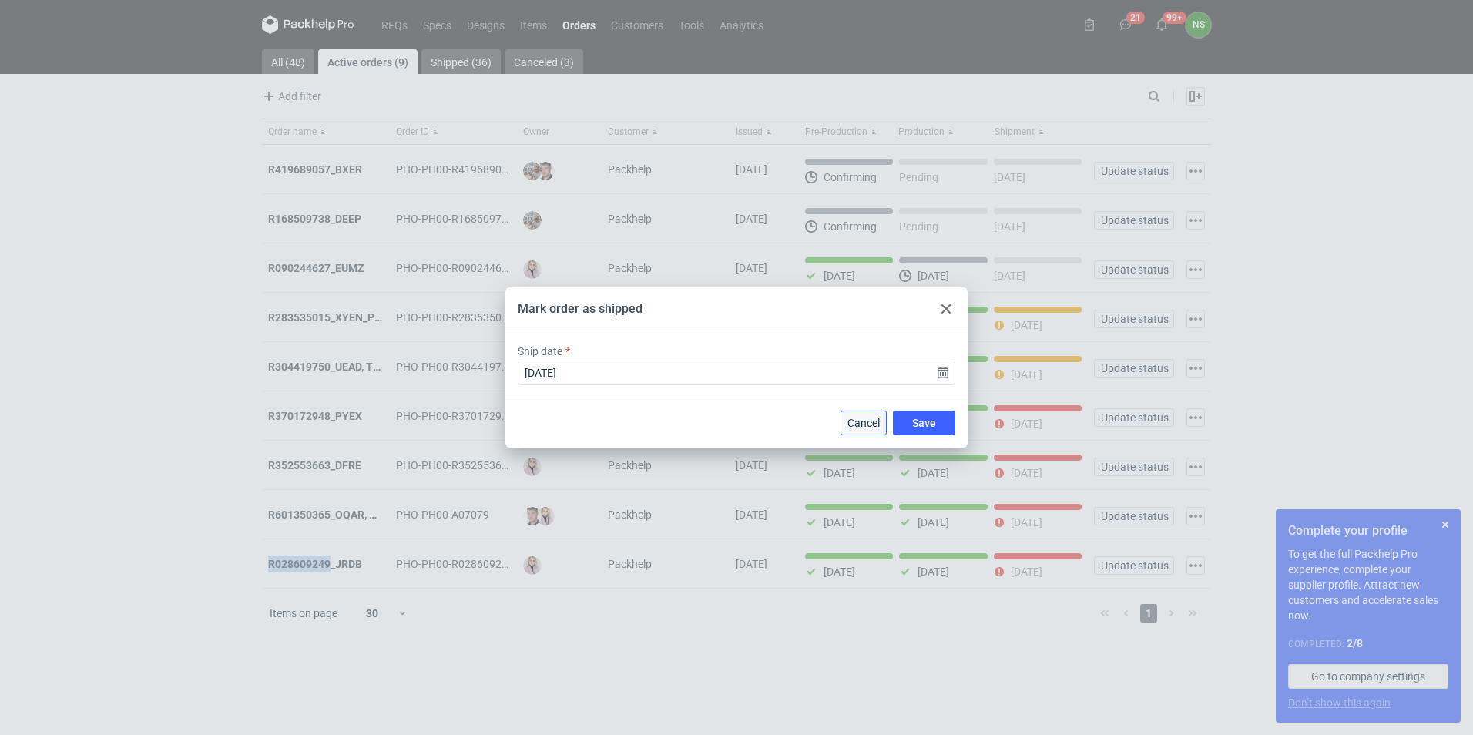
click at [852, 421] on span "Cancel" at bounding box center [864, 423] width 32 height 11
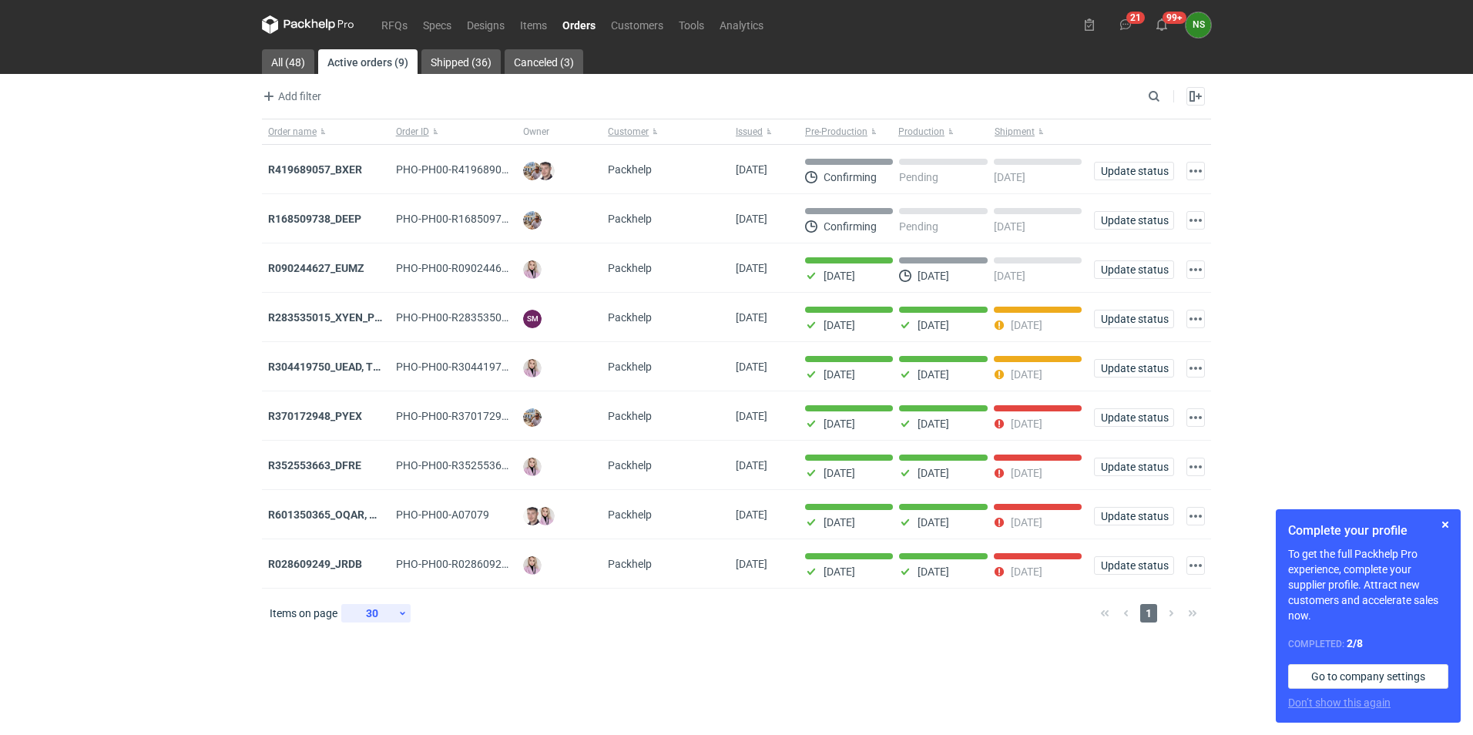
click at [401, 617] on icon at bounding box center [403, 613] width 10 height 12
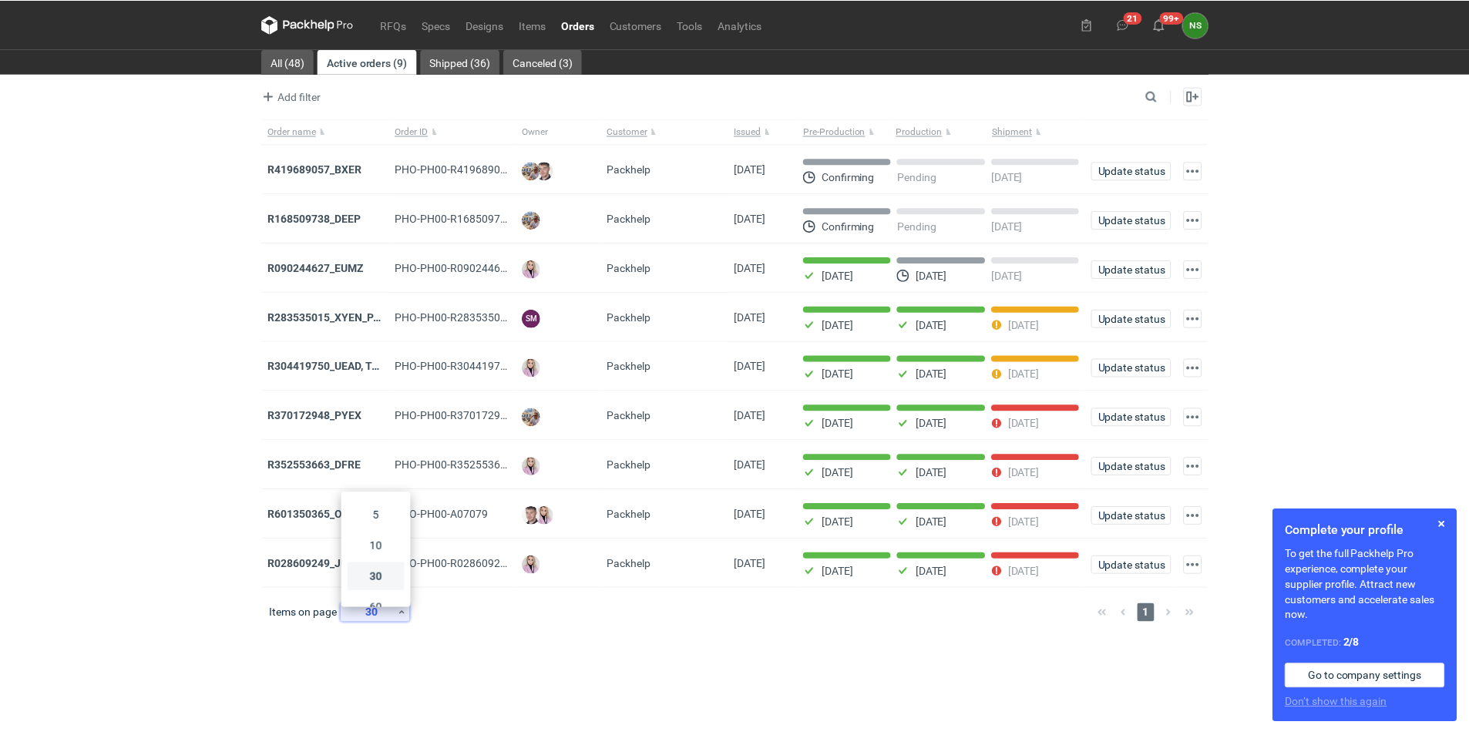
scroll to position [77, 0]
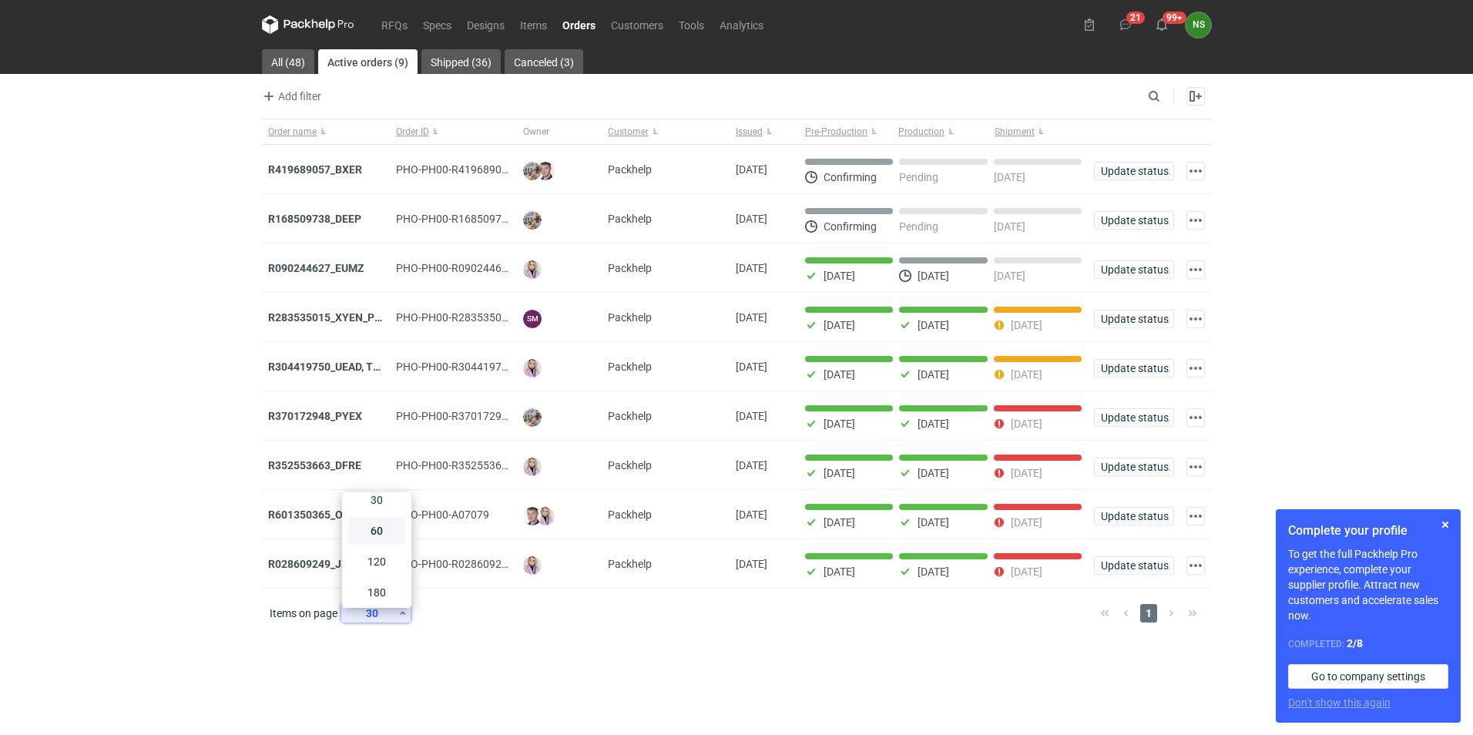
click at [378, 532] on div "60" at bounding box center [376, 531] width 51 height 22
drag, startPoint x: 264, startPoint y: 520, endPoint x: 327, endPoint y: 519, distance: 63.2
click at [327, 519] on div "R601350365_OQAR, MXDH" at bounding box center [326, 514] width 128 height 49
copy strong "R60135036"
click at [1134, 521] on span "Update status" at bounding box center [1134, 516] width 66 height 11
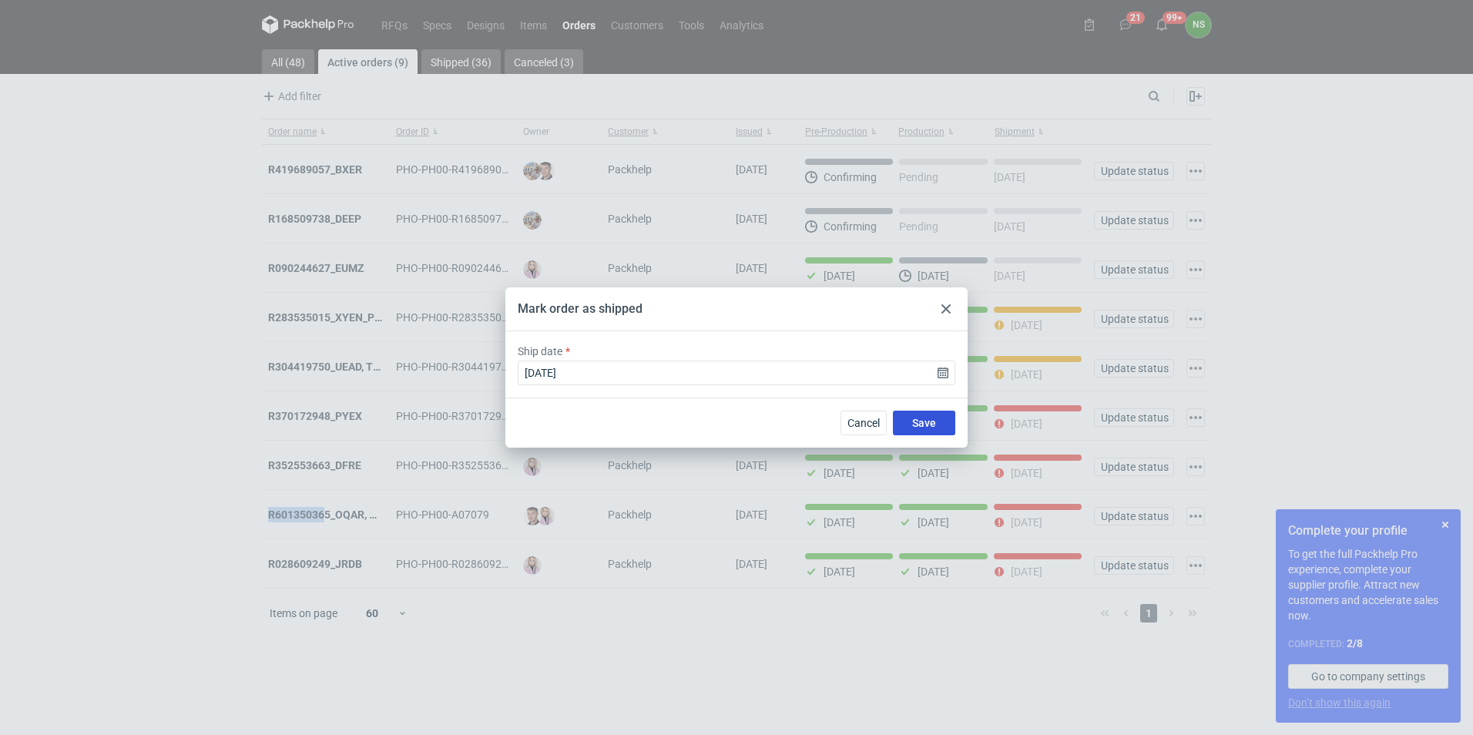
click at [934, 421] on span "Save" at bounding box center [924, 423] width 24 height 11
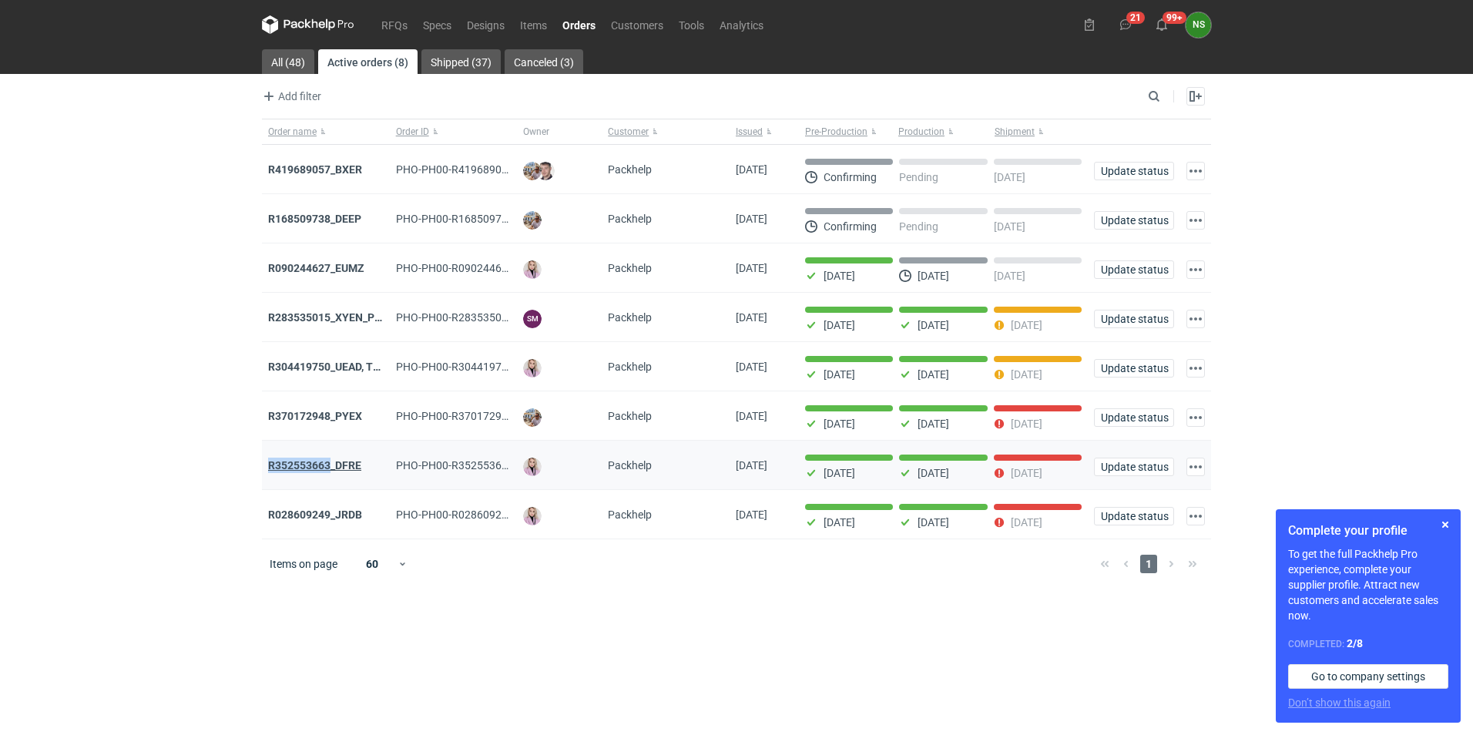
drag, startPoint x: 268, startPoint y: 469, endPoint x: 330, endPoint y: 466, distance: 61.7
click at [330, 466] on div "R352553663_DFRE" at bounding box center [326, 465] width 128 height 49
copy strong "R352553663"
click at [1124, 467] on span "Update status" at bounding box center [1134, 467] width 66 height 11
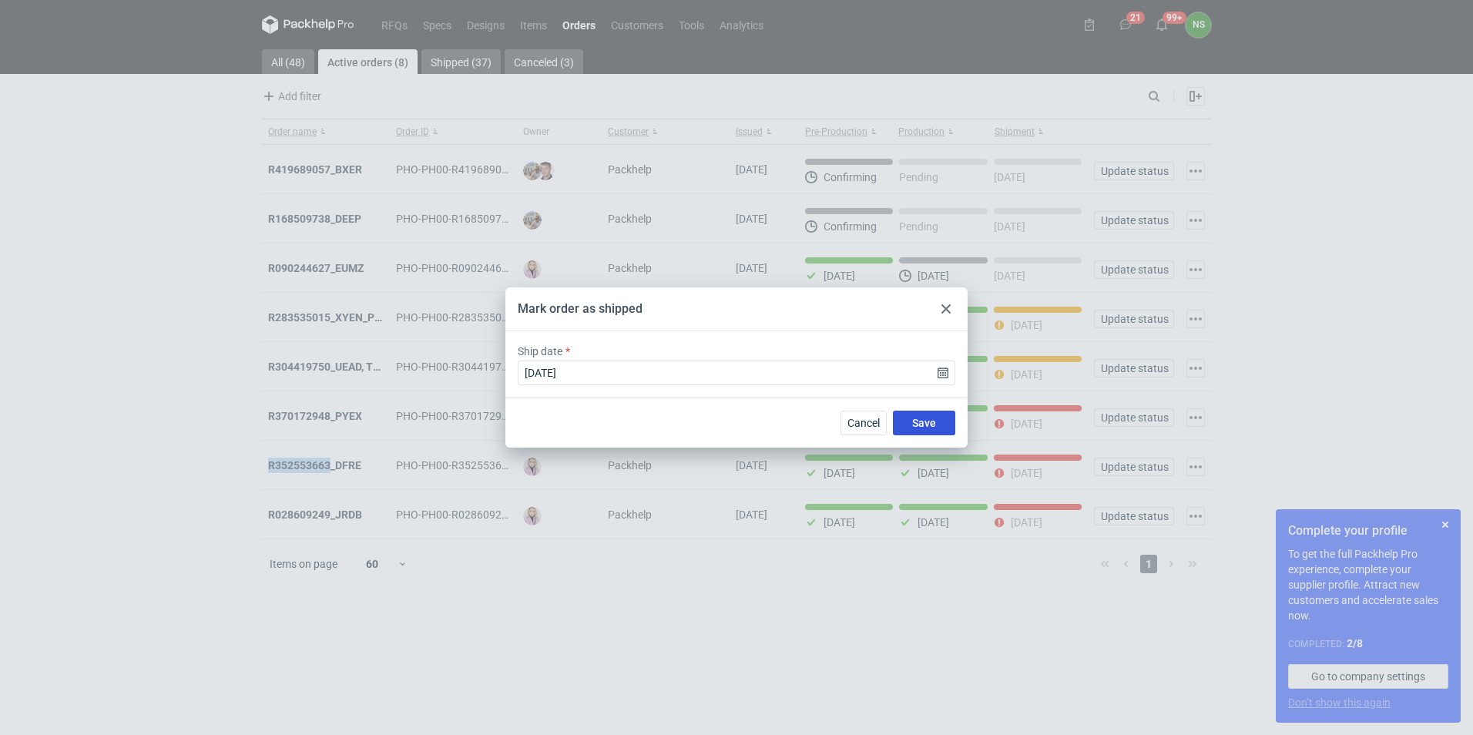
click at [939, 422] on button "Save" at bounding box center [924, 423] width 62 height 25
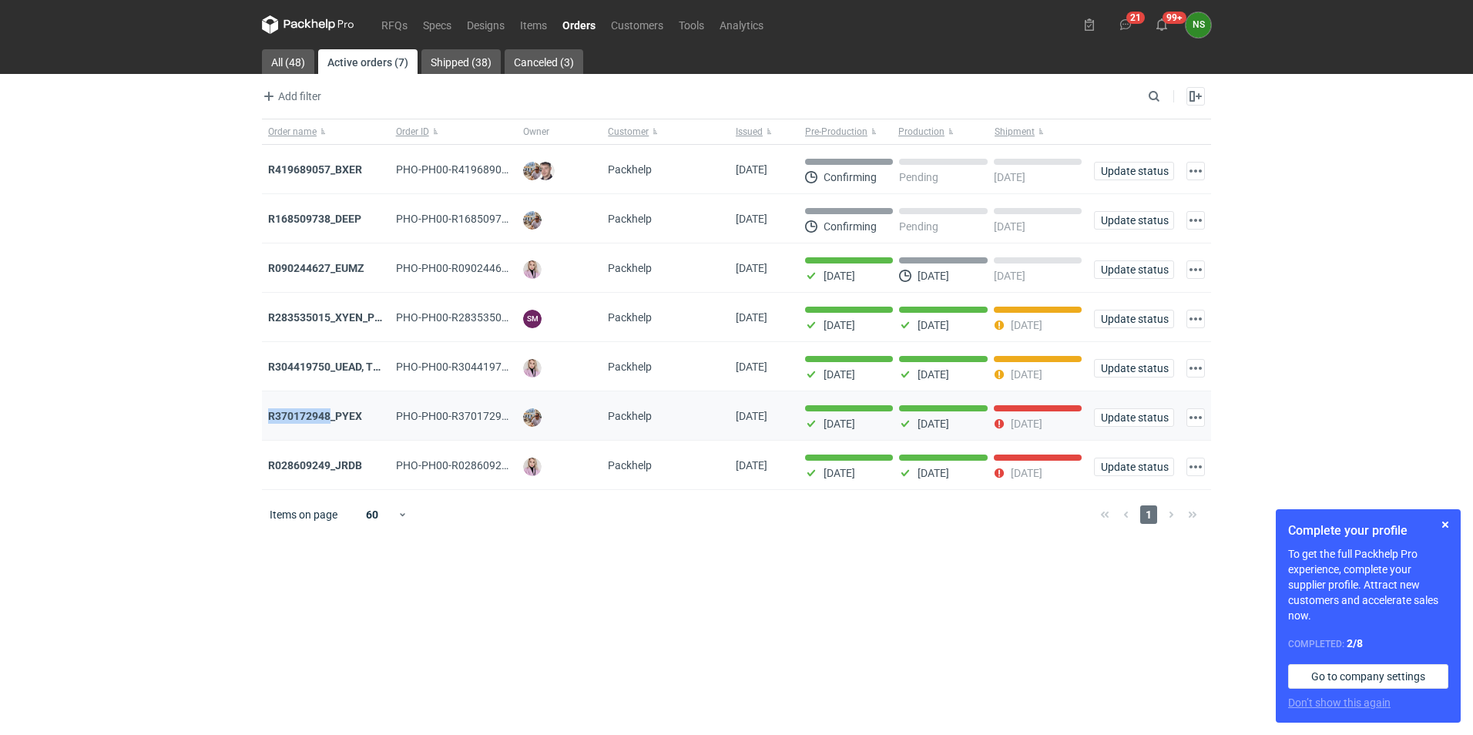
drag, startPoint x: 265, startPoint y: 423, endPoint x: 333, endPoint y: 428, distance: 68.0
click at [333, 428] on div "R370172948_PYEX" at bounding box center [326, 415] width 128 height 49
copy strong "R370172948"
click at [1139, 418] on span "Update status" at bounding box center [1134, 417] width 66 height 11
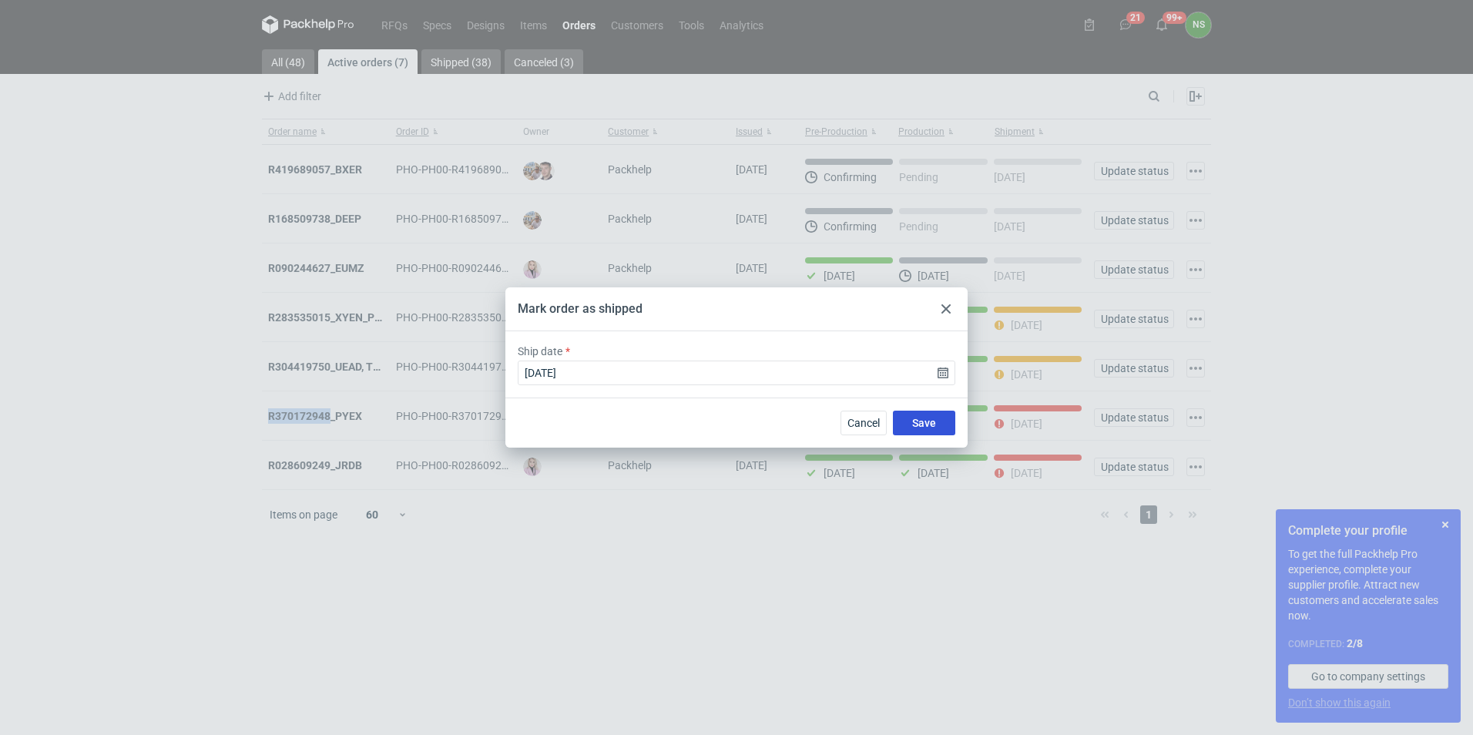
click at [922, 428] on span "Save" at bounding box center [924, 423] width 24 height 11
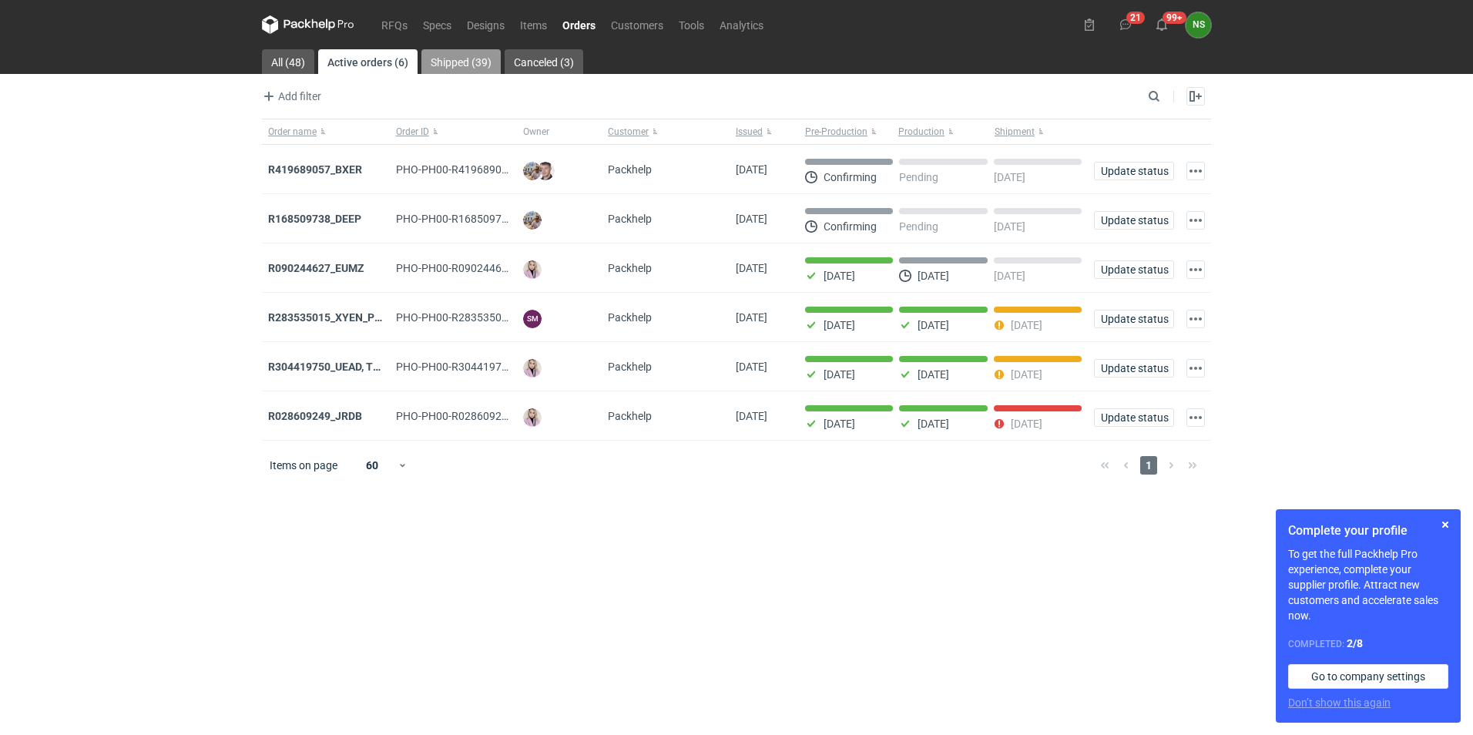
click at [447, 50] on link "Shipped (39)" at bounding box center [460, 61] width 79 height 25
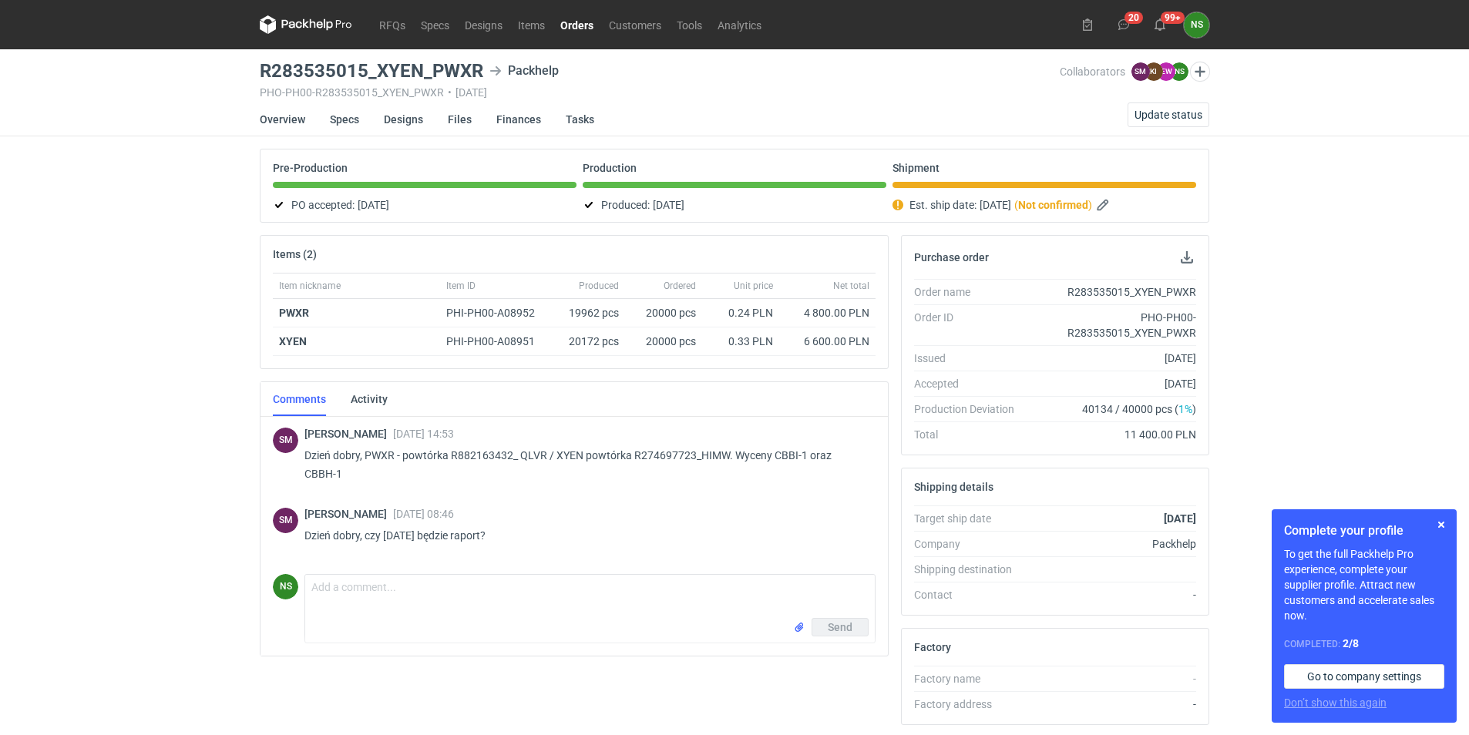
click at [294, 69] on h3 "R283535015_XYEN_PWXR" at bounding box center [371, 71] width 223 height 18
drag, startPoint x: 294, startPoint y: 69, endPoint x: 254, endPoint y: 71, distance: 40.1
click at [276, 74] on h3 "R283535015_XYEN_PWXR" at bounding box center [371, 71] width 223 height 18
drag, startPoint x: 257, startPoint y: 70, endPoint x: 368, endPoint y: 69, distance: 111.0
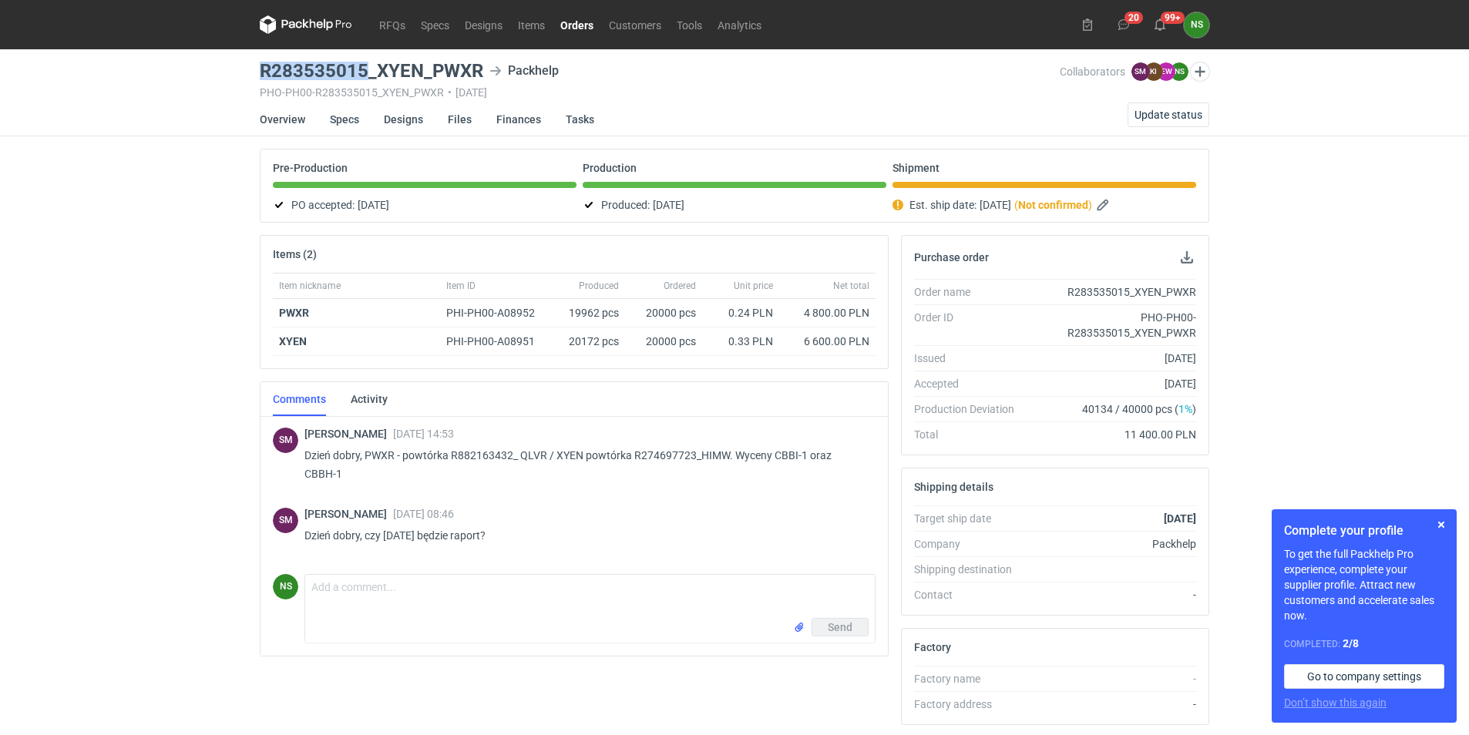
click at [368, 69] on main "R283535015_XYEN_PWXR Packhelp PHO-PH00-R283535015_XYEN_PWXR • [DATE] Collaborat…" at bounding box center [735, 527] width 962 height 956
copy h3 "R283535015"
click at [389, 599] on textarea "Comment message" at bounding box center [589, 596] width 569 height 43
click at [1157, 118] on span "Update status" at bounding box center [1168, 114] width 68 height 11
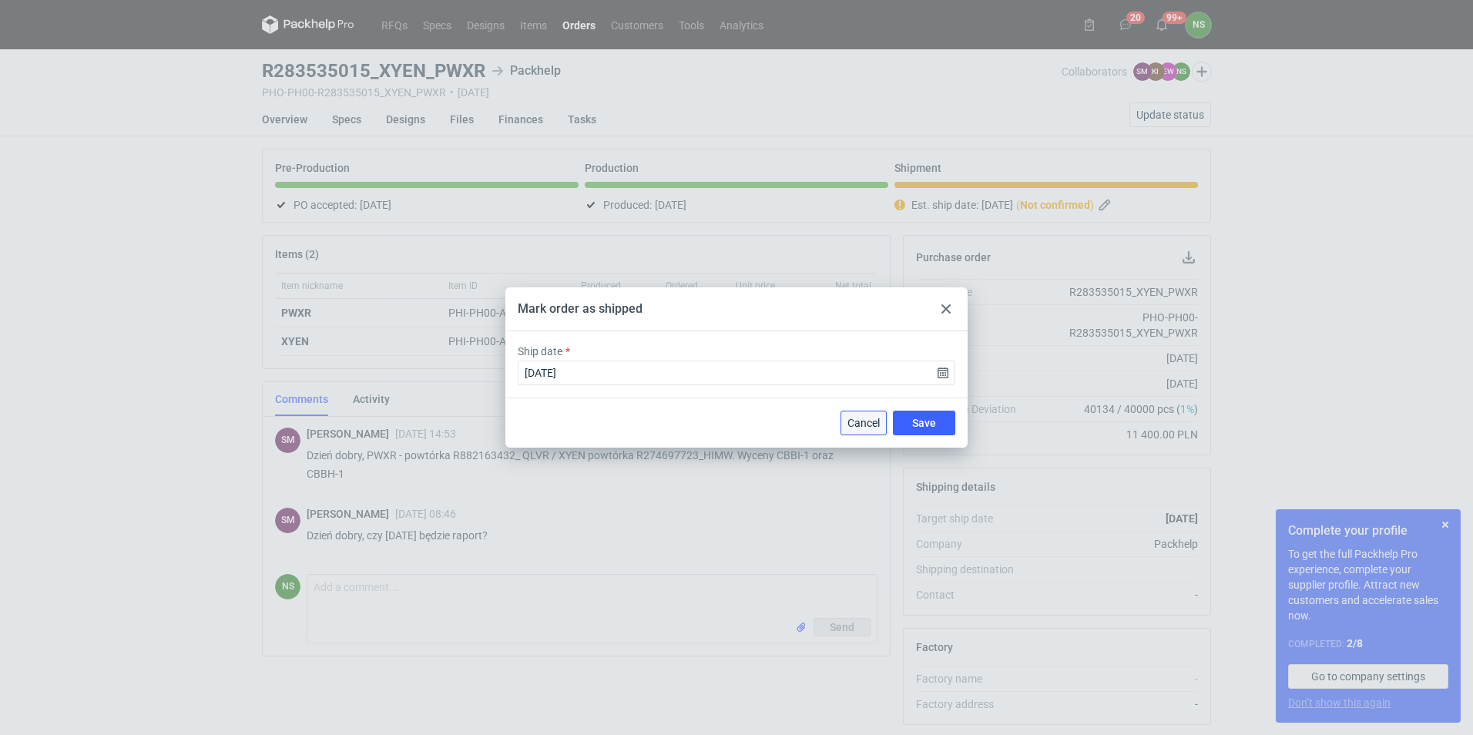
click at [861, 419] on span "Cancel" at bounding box center [864, 423] width 32 height 11
